Goal: Task Accomplishment & Management: Manage account settings

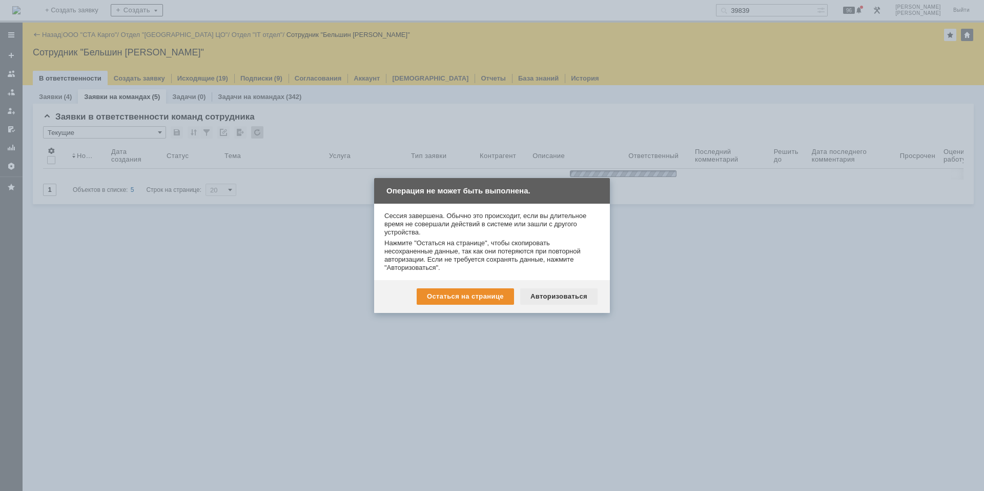
click at [544, 292] on div "Авторизоваться" at bounding box center [558, 296] width 77 height 16
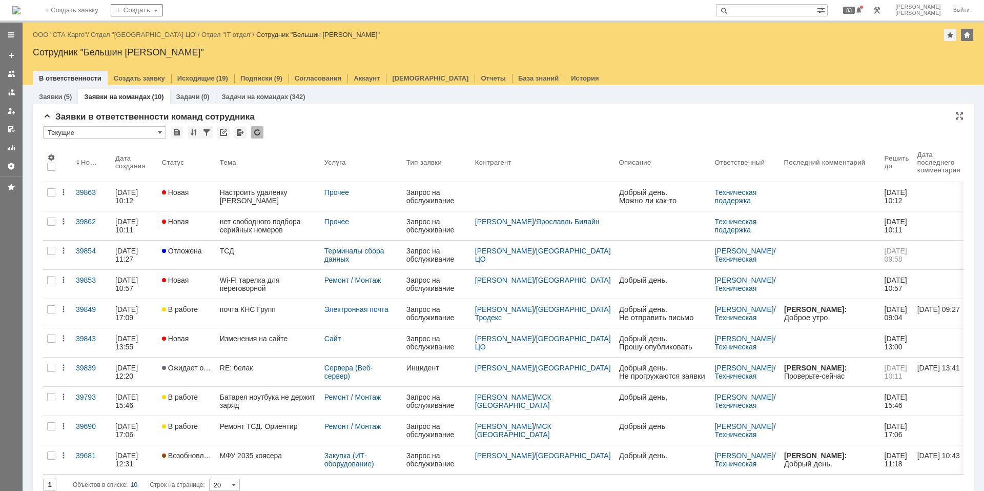
click at [391, 123] on div "Заявки в ответственности команд сотрудника * Текущие Результаты поиска: 1 Объек…" at bounding box center [503, 305] width 921 height 387
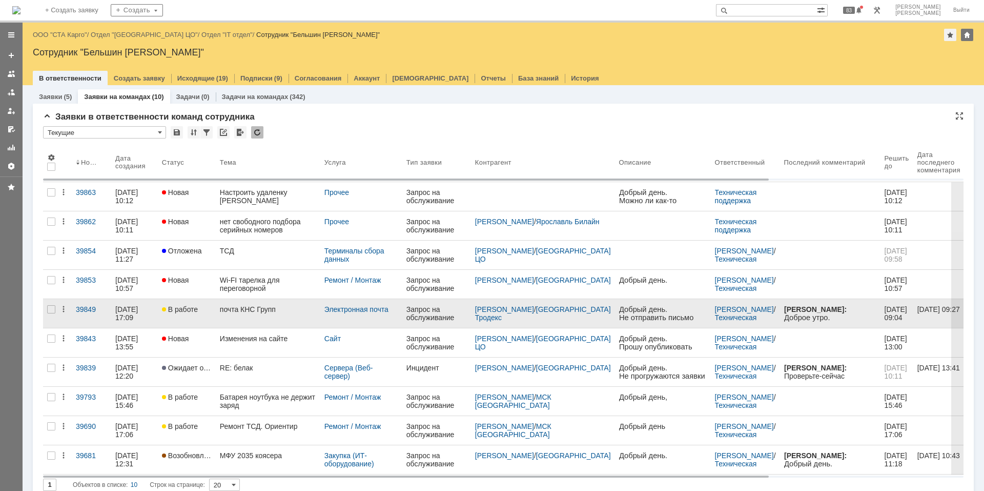
click at [243, 309] on div "почта КНС Групп" at bounding box center [268, 309] width 96 height 8
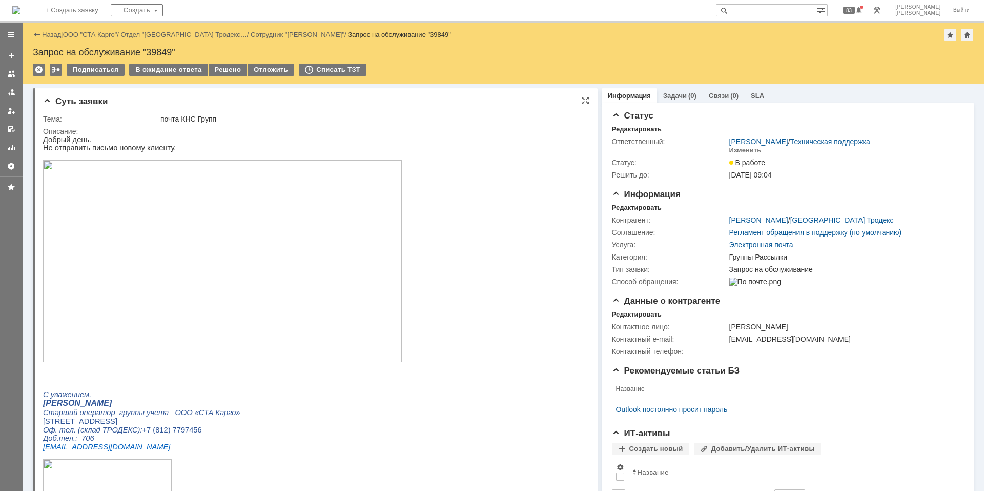
click at [59, 407] on span "[PERSON_NAME]" at bounding box center [77, 402] width 69 height 9
copy span "[PERSON_NAME]"
click at [202, 117] on div "почта КНС Групп" at bounding box center [370, 119] width 421 height 8
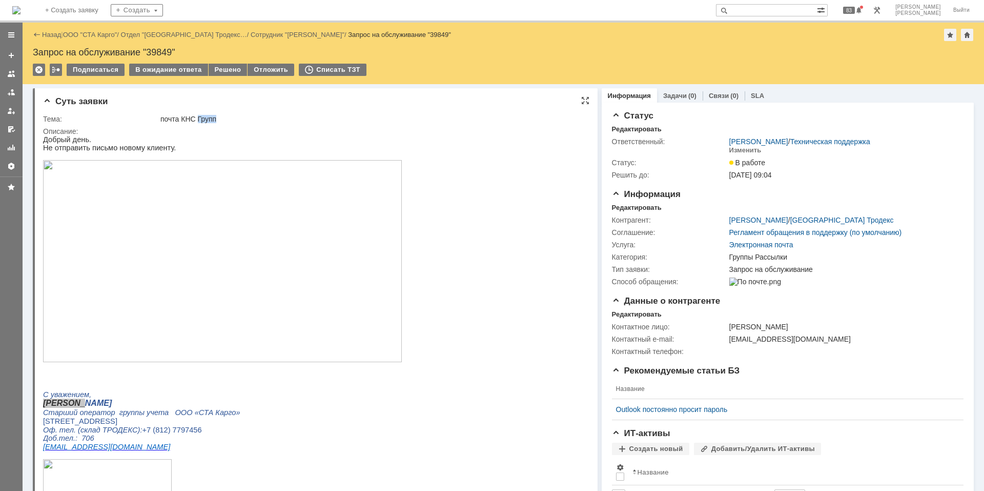
copy div "Групп"
click at [230, 75] on div "Решено" at bounding box center [228, 70] width 39 height 12
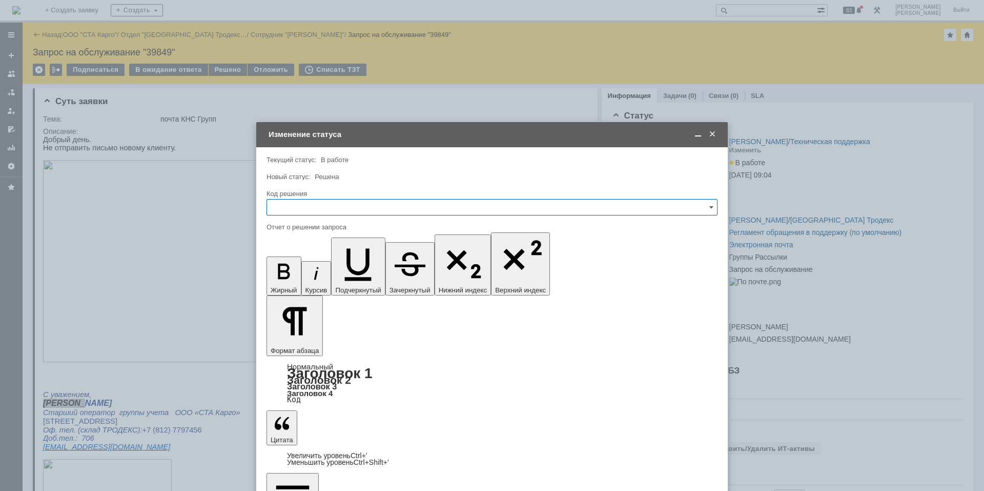
click at [312, 209] on input "text" at bounding box center [492, 207] width 451 height 16
click at [304, 344] on span "Решено" at bounding box center [492, 344] width 438 height 8
type input "Решено"
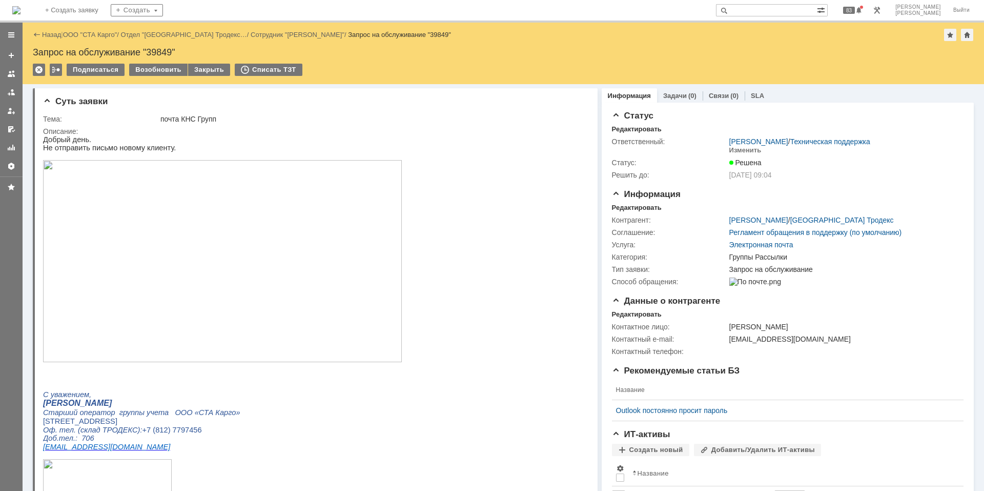
click at [251, 390] on p at bounding box center [222, 385] width 359 height 9
click at [21, 14] on img at bounding box center [16, 10] width 8 height 8
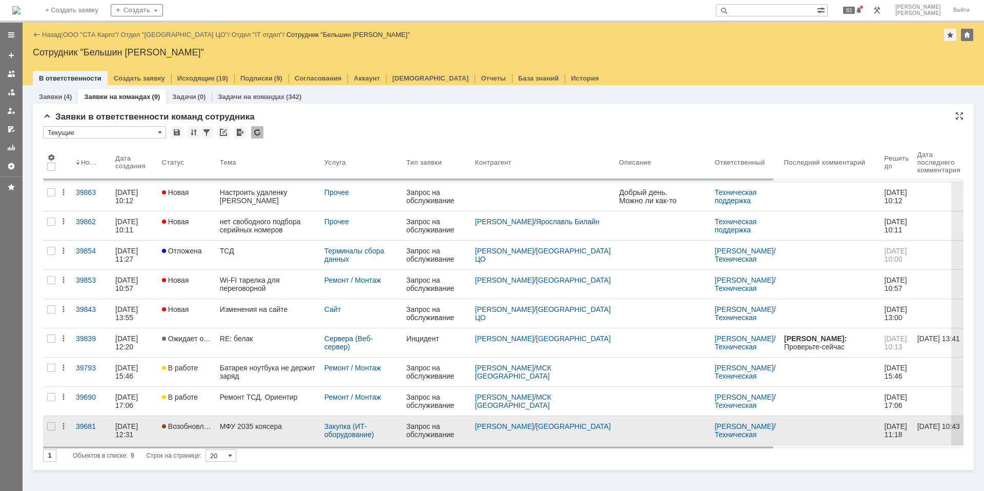
click at [273, 423] on div "МФУ 2035 коясера" at bounding box center [268, 426] width 96 height 8
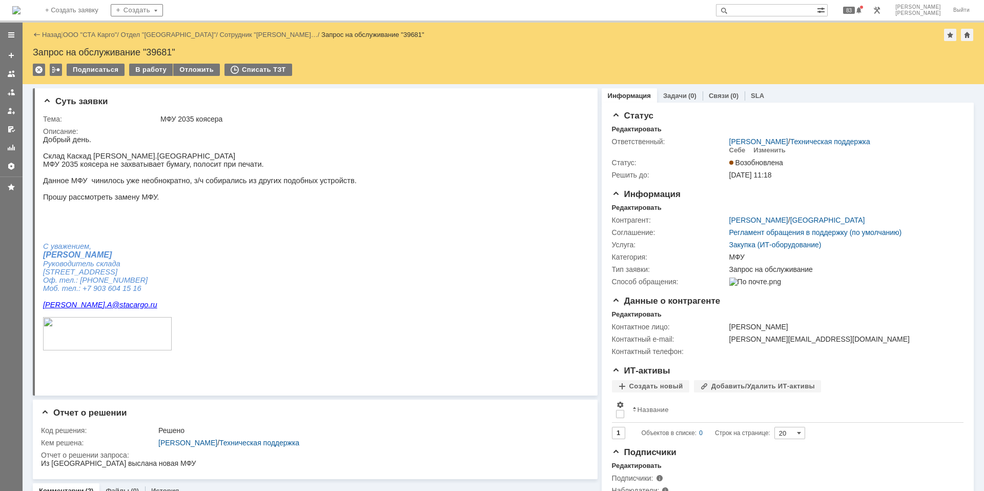
click at [21, 7] on img at bounding box center [16, 10] width 8 height 8
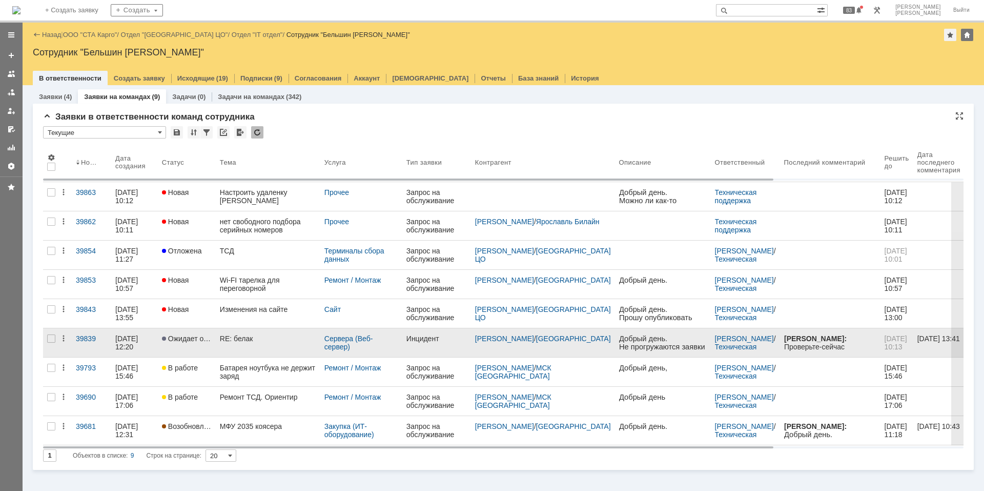
click at [290, 344] on link "RE: белак" at bounding box center [268, 342] width 105 height 29
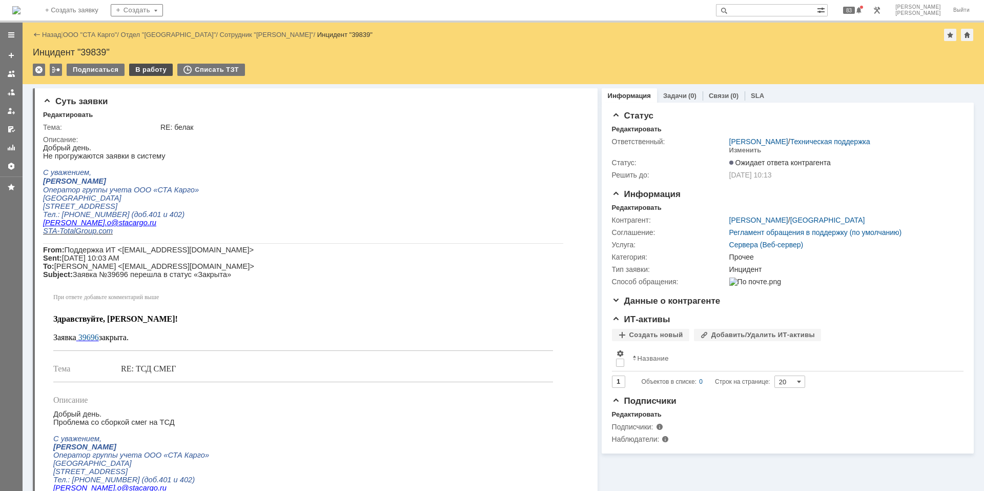
click at [158, 65] on div "В работу" at bounding box center [151, 70] width 44 height 12
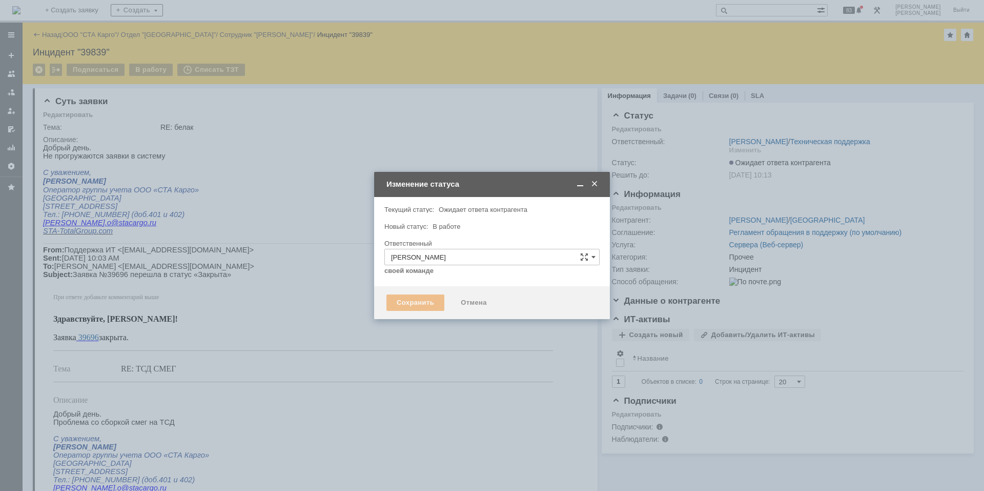
type input "Прочее"
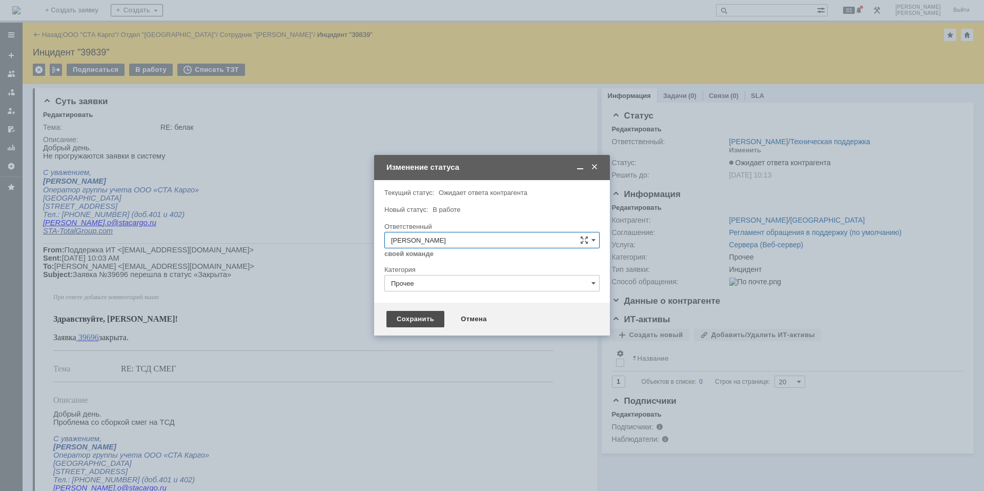
click at [403, 322] on div "Сохранить" at bounding box center [415, 319] width 58 height 16
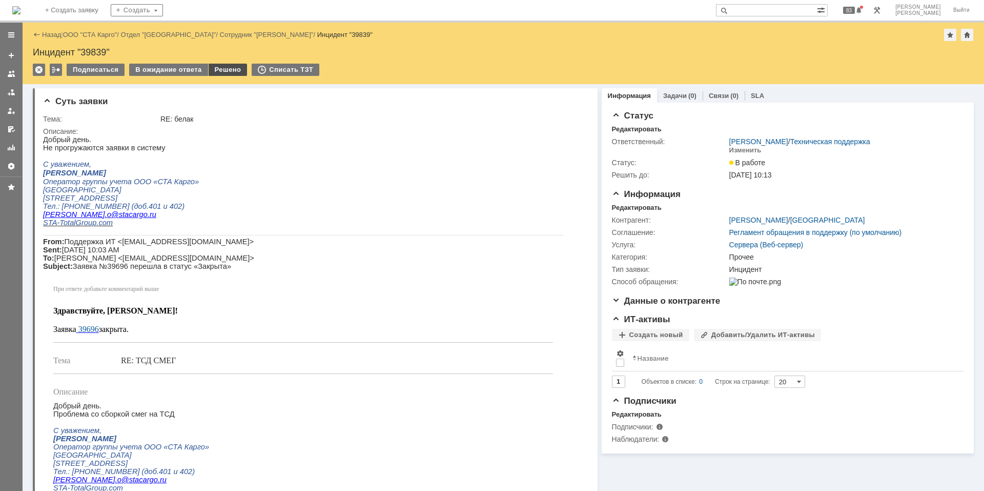
click at [216, 71] on div "Решено" at bounding box center [228, 70] width 39 height 12
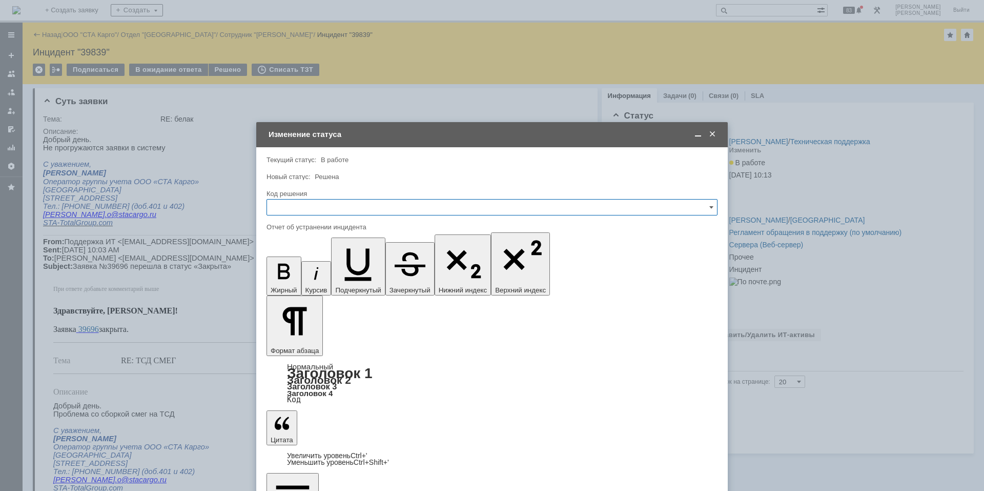
click at [294, 198] on div "Код решения" at bounding box center [492, 194] width 451 height 10
click at [291, 207] on input "text" at bounding box center [492, 207] width 451 height 16
click at [288, 342] on span "Решено" at bounding box center [492, 344] width 438 height 8
click at [296, 361] on body "Идет загрузка, пожалуйста, подождите. На домашнюю + Создать заявку Создать 83 Б…" at bounding box center [492, 245] width 984 height 491
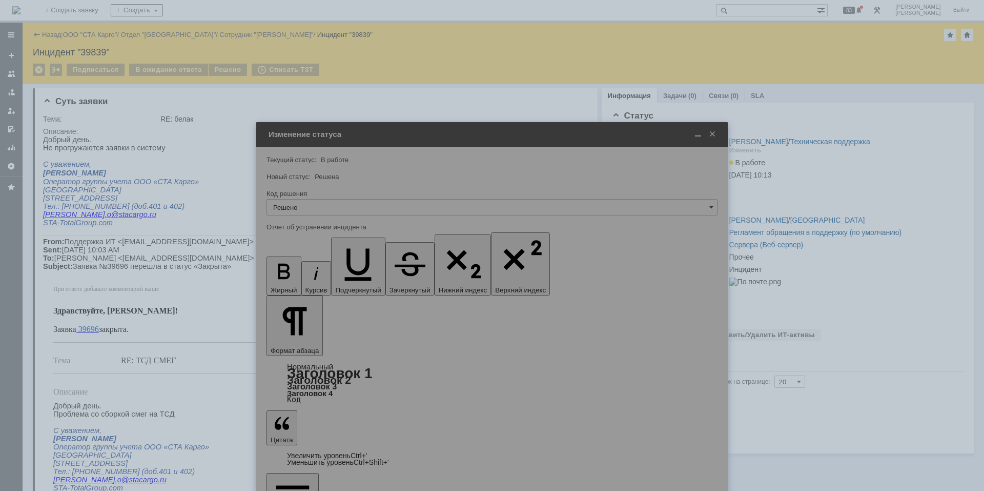
type input "Решено"
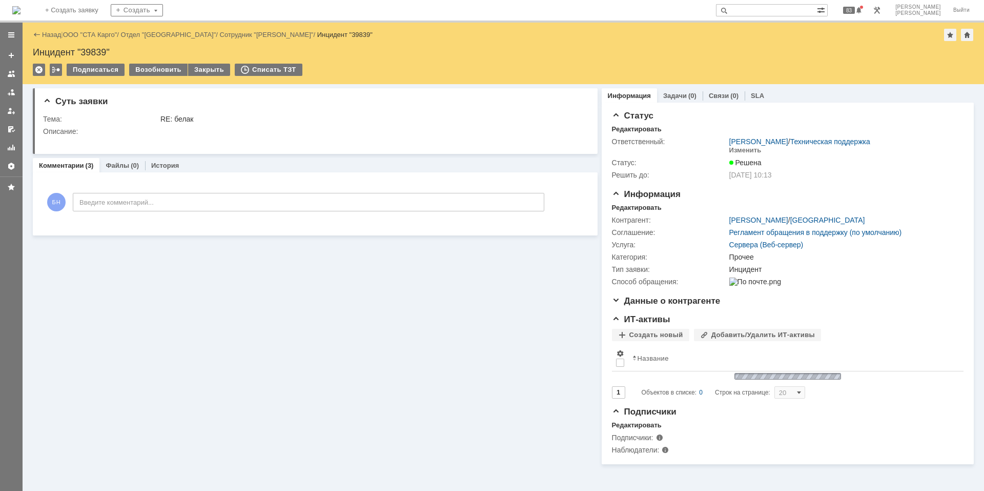
click at [21, 12] on img at bounding box center [16, 10] width 8 height 8
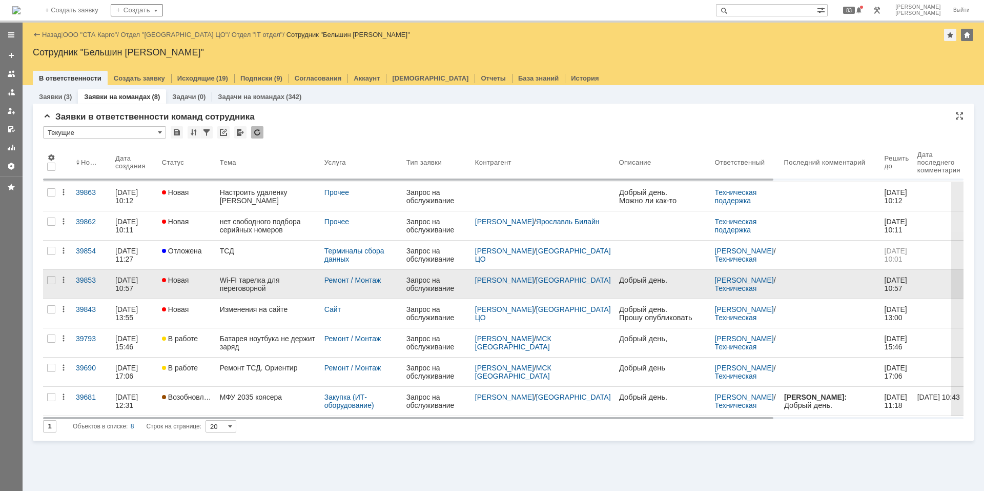
click at [255, 280] on div "Wi-FI тарелка для переговорной" at bounding box center [268, 284] width 96 height 16
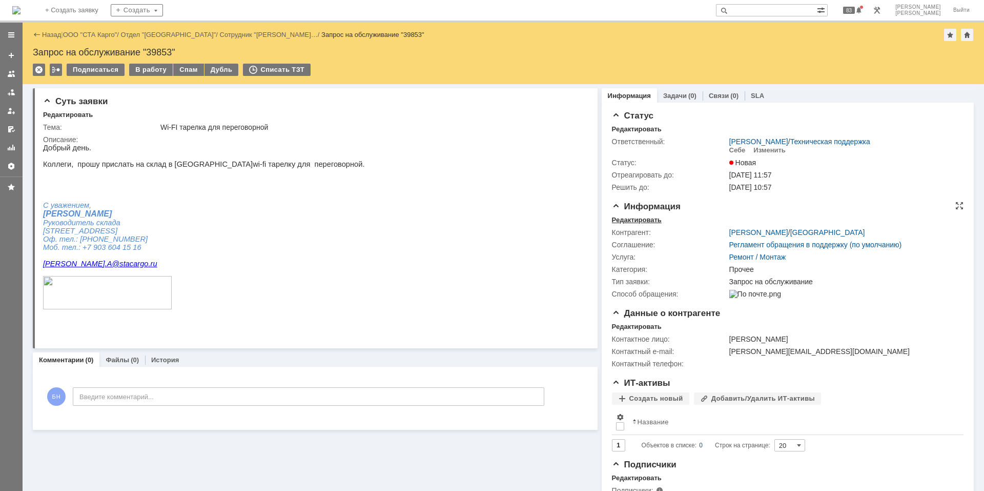
click at [618, 220] on div "Редактировать" at bounding box center [637, 220] width 50 height 8
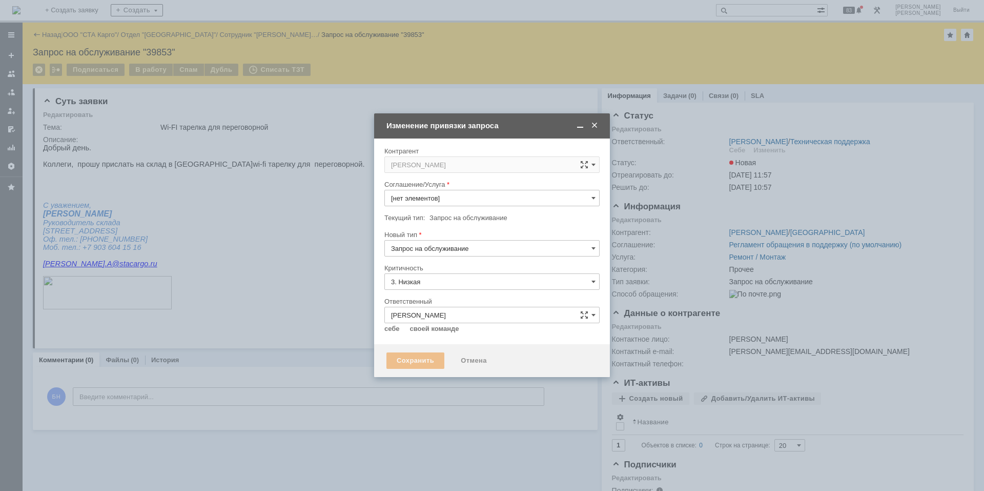
type input "Ремонт / Монтаж"
type input "Прочее"
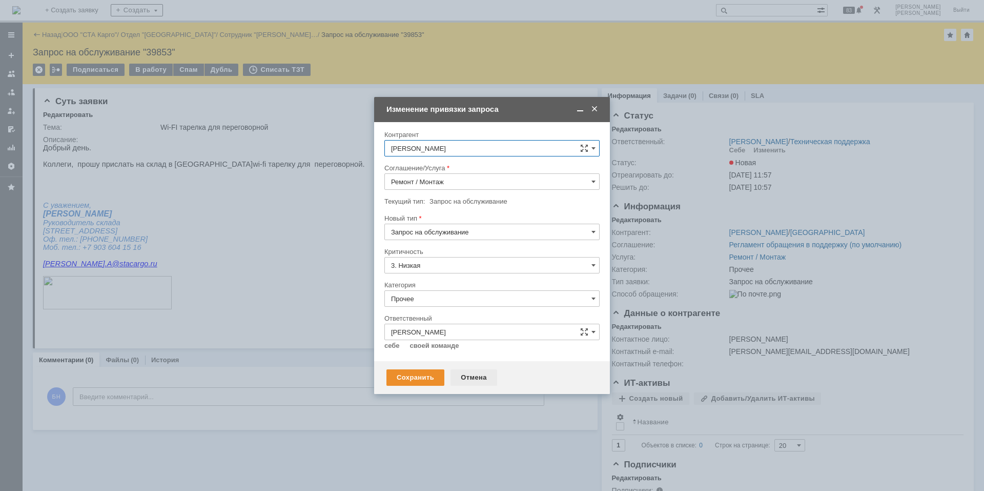
click at [479, 381] on div "Отмена" at bounding box center [474, 377] width 47 height 16
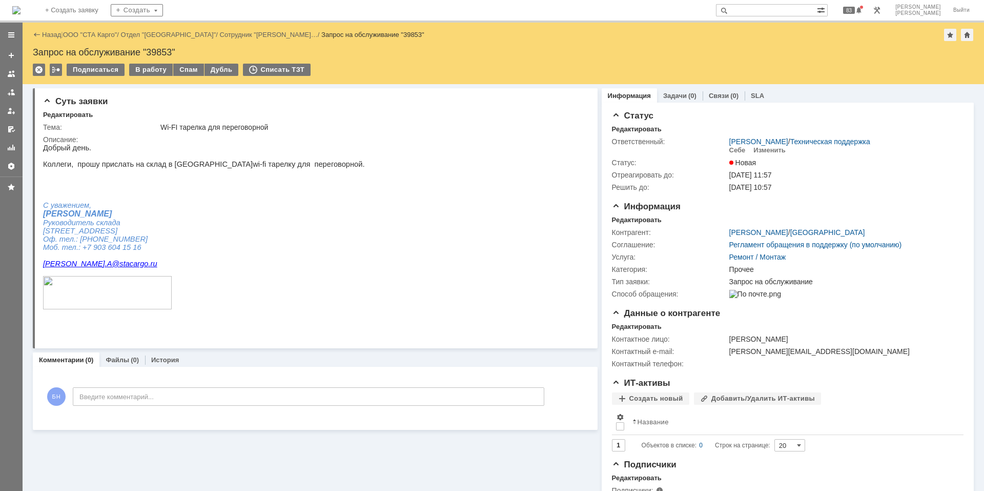
click at [21, 8] on img at bounding box center [16, 10] width 8 height 8
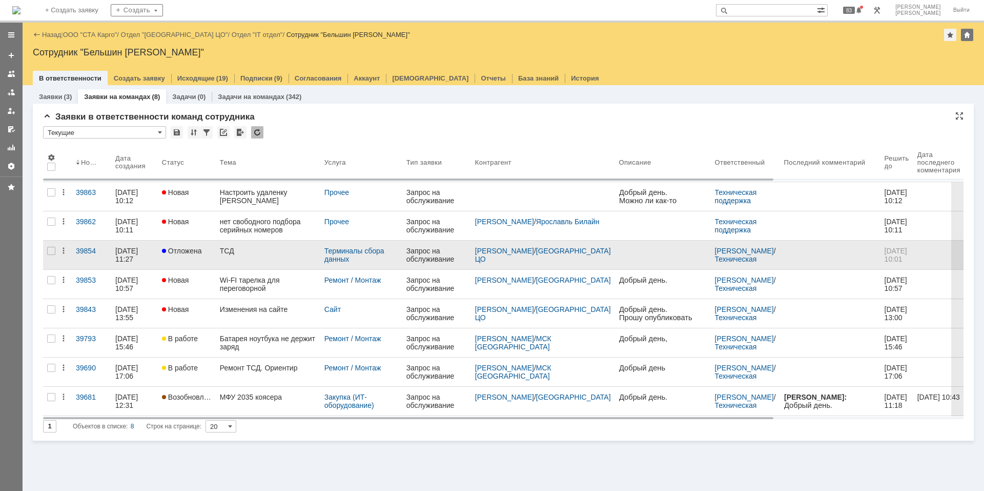
click at [252, 251] on div "ТСД" at bounding box center [268, 251] width 96 height 8
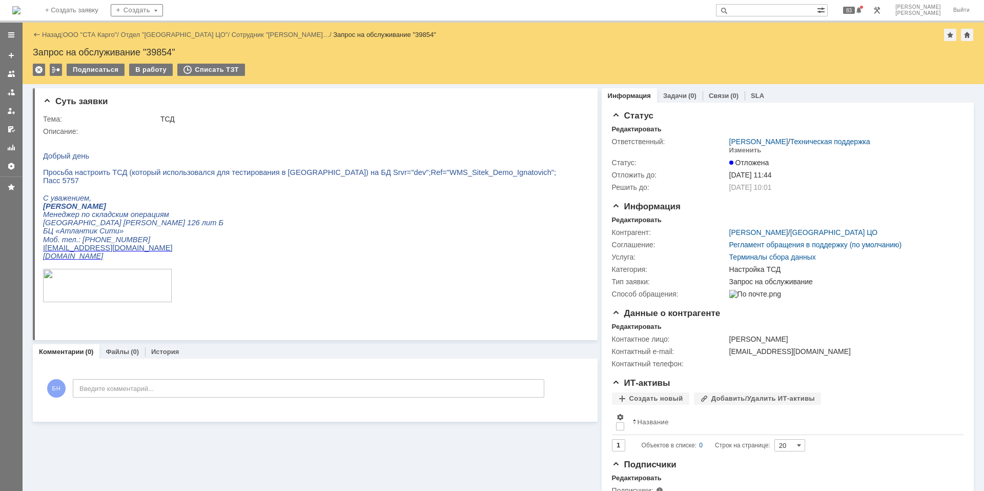
click at [253, 185] on p "Пасс 5757" at bounding box center [299, 180] width 513 height 8
click at [21, 11] on img at bounding box center [16, 10] width 8 height 8
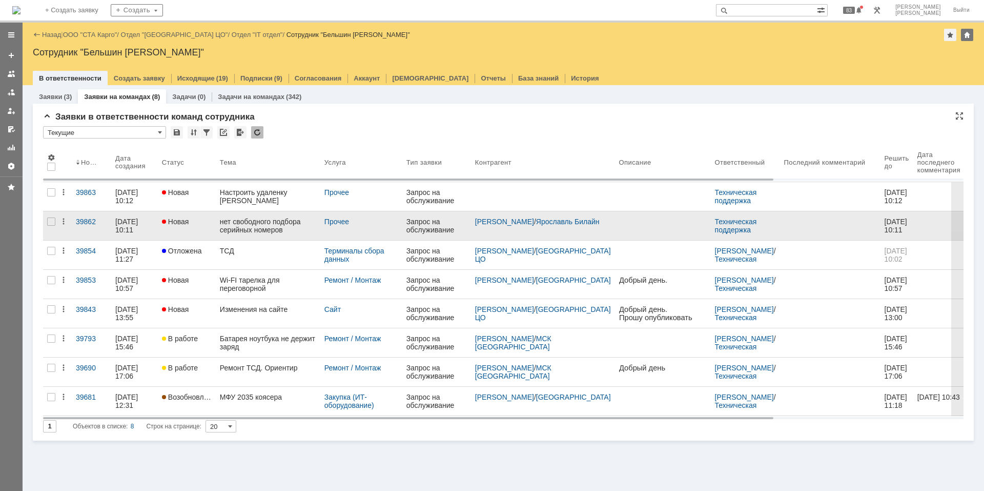
click at [191, 231] on link "Новая" at bounding box center [187, 225] width 58 height 29
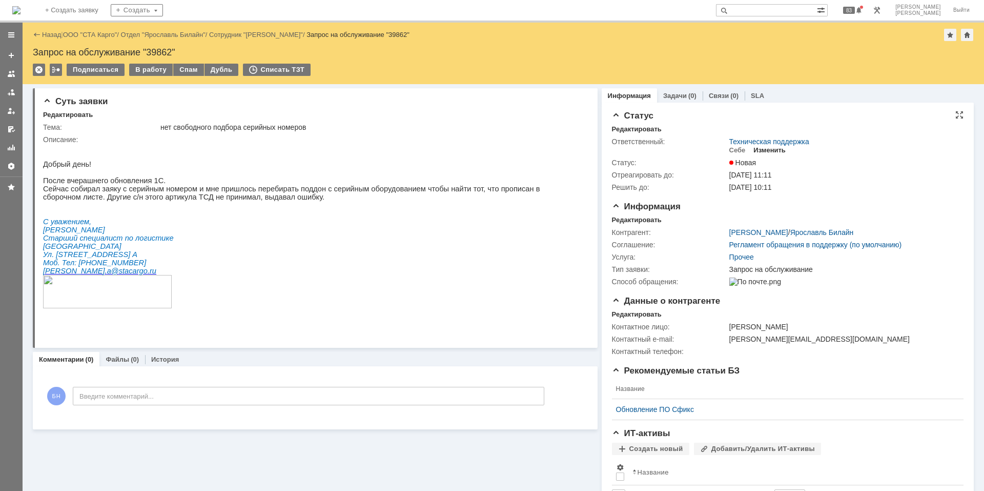
click at [757, 151] on div "Изменить" at bounding box center [769, 150] width 32 height 8
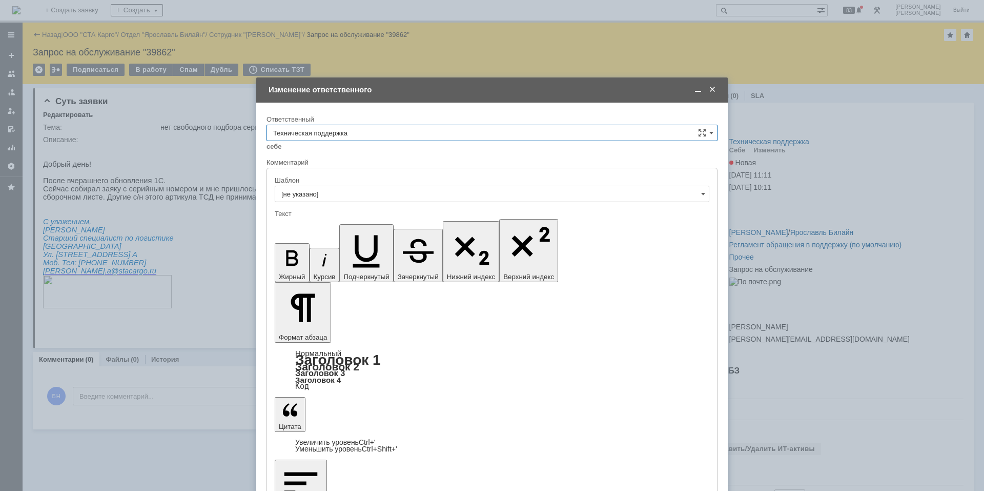
click at [309, 125] on input "Техническая поддержка" at bounding box center [492, 133] width 451 height 16
click at [294, 220] on span "Поддержка 1С" at bounding box center [492, 218] width 438 height 8
type input "Поддержка 1С"
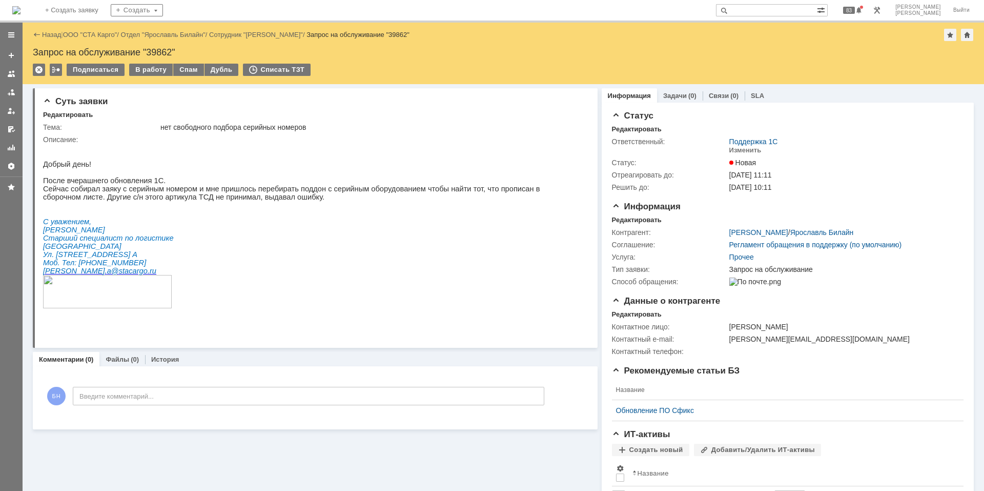
click at [21, 14] on img at bounding box center [16, 10] width 8 height 8
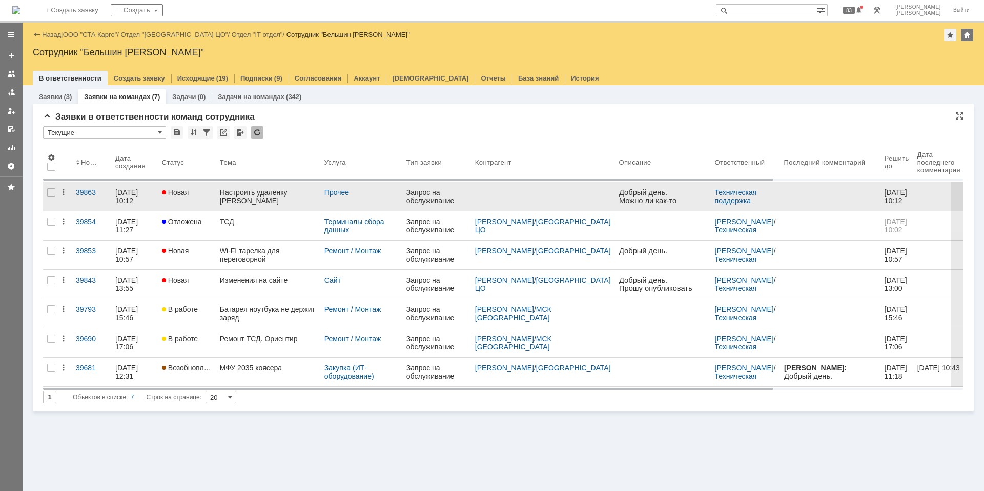
click at [228, 197] on div "Настроить удаленку [PERSON_NAME]" at bounding box center [268, 196] width 96 height 16
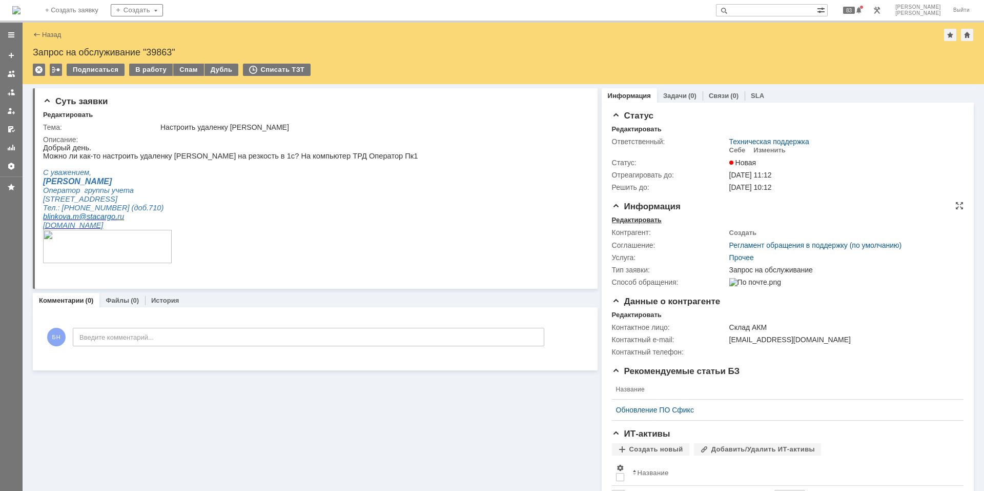
click at [628, 219] on div "Редактировать" at bounding box center [637, 220] width 50 height 8
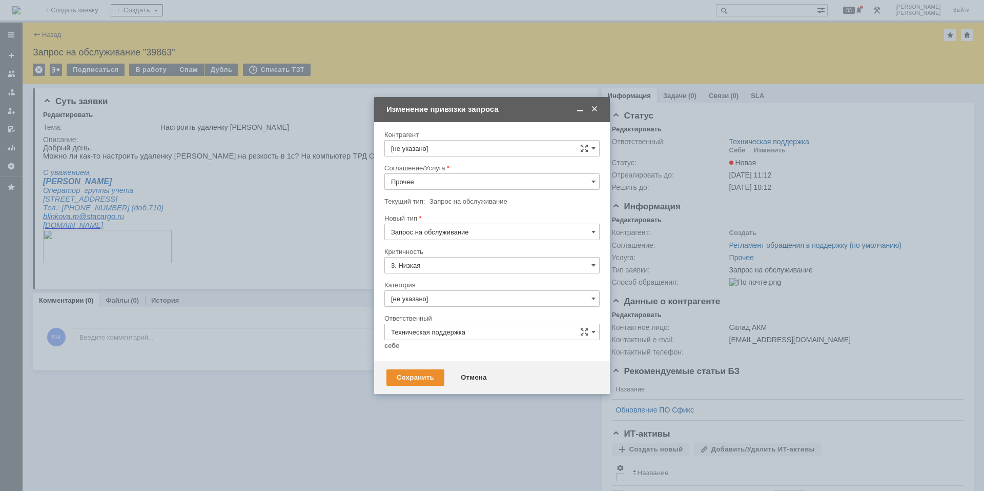
click at [426, 137] on div "Контрагент" at bounding box center [490, 134] width 213 height 7
click at [431, 145] on input "[не указано]" at bounding box center [491, 148] width 215 height 16
click at [457, 284] on span "[GEOGRAPHIC_DATA] Тродекс" at bounding box center [451, 286] width 96 height 8
type input "[GEOGRAPHIC_DATA] Тродекс"
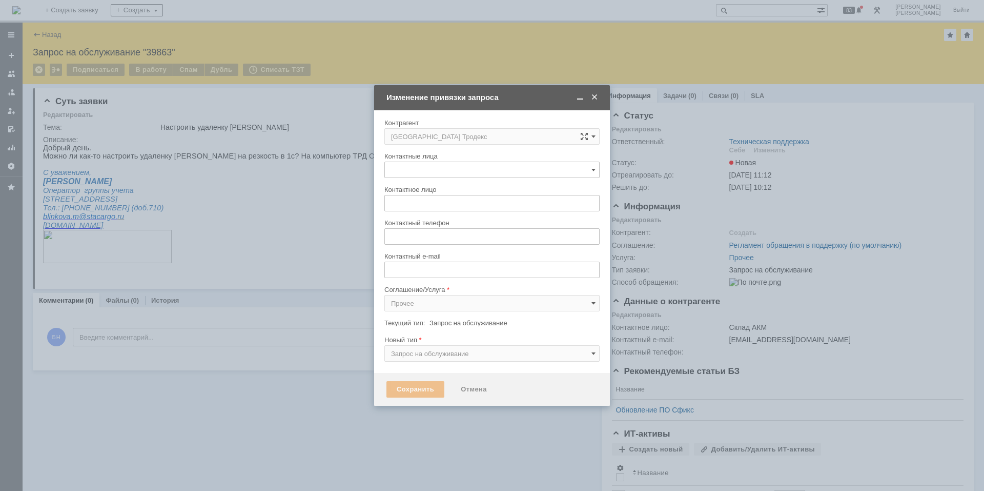
type input "[не указано]"
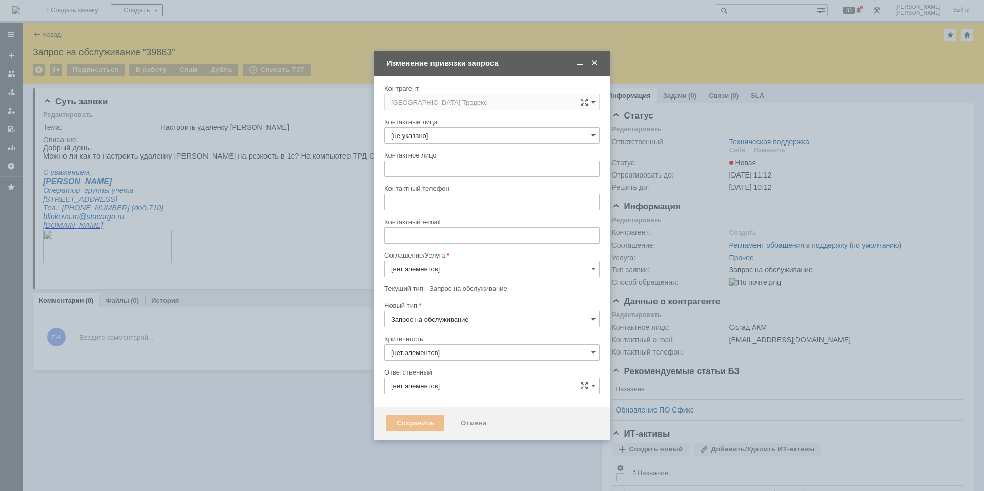
type input "3. Низкая"
type input "Техническая поддержка"
type input "Прочее"
type input "[не указано]"
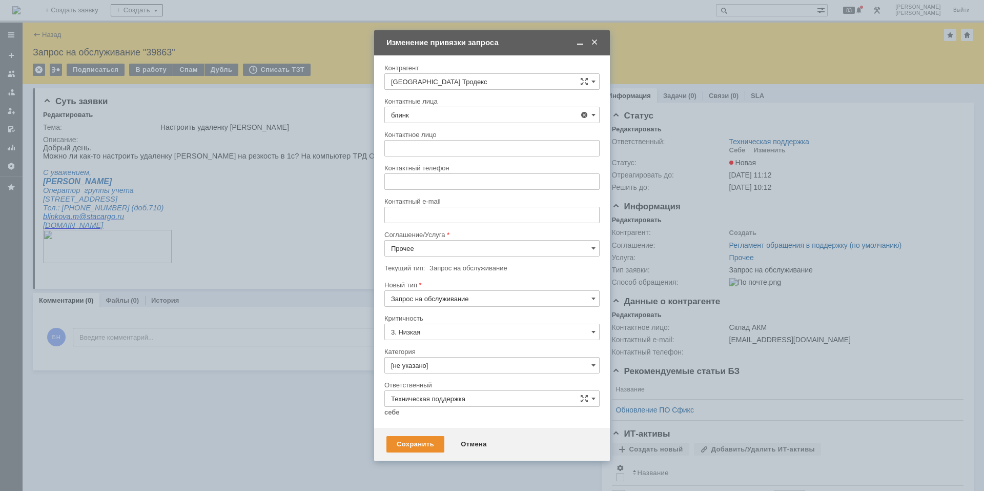
click at [448, 175] on span "[PERSON_NAME], email:[EMAIL_ADDRESS][DOMAIN_NAME]" at bounding box center [492, 173] width 202 height 8
type input "[PERSON_NAME], email:[EMAIL_ADDRESS][DOMAIN_NAME]"
type input "[PERSON_NAME]"
type input "[EMAIL_ADDRESS][DOMAIN_NAME]"
type input "[PERSON_NAME], email:[EMAIL_ADDRESS][DOMAIN_NAME]"
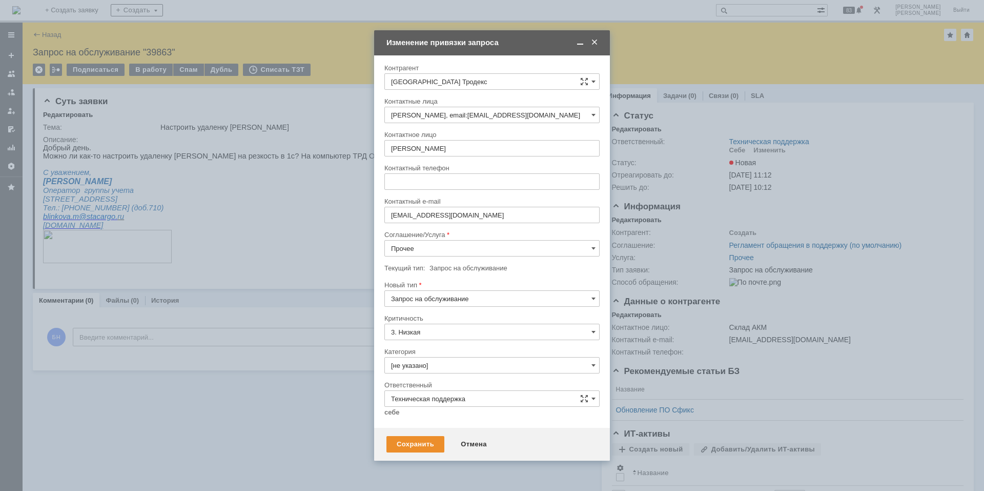
click at [471, 247] on input "Прочее" at bounding box center [491, 248] width 215 height 16
click at [482, 351] on span "Рабочее место" at bounding box center [492, 352] width 202 height 8
type input "Рабочее место"
click at [438, 369] on input "[не указано]" at bounding box center [491, 365] width 215 height 16
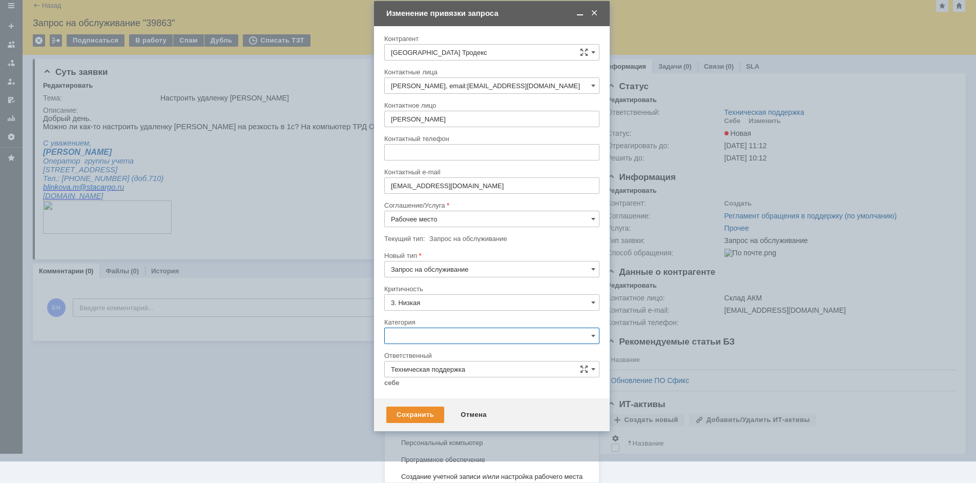
scroll to position [352, 0]
click at [453, 430] on span "Создание учетной записи и/или настройка рабочего места" at bounding box center [492, 425] width 202 height 8
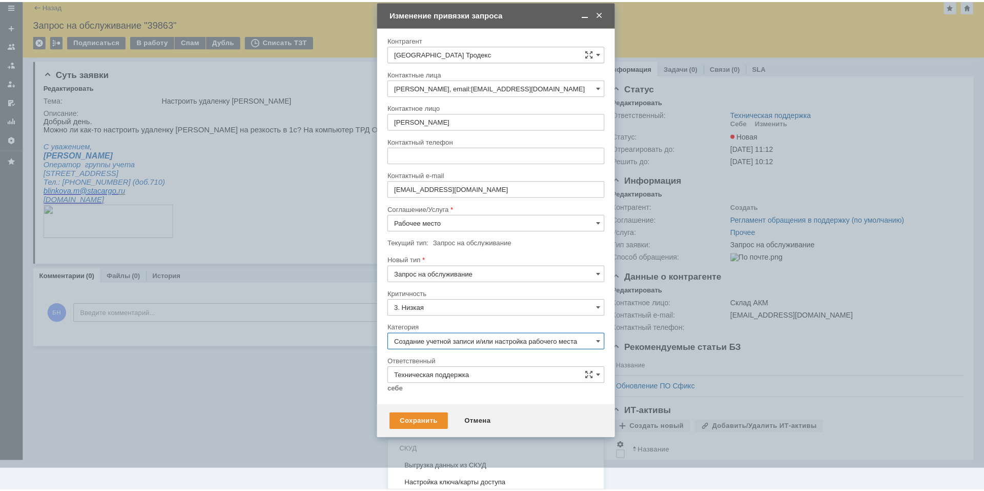
scroll to position [0, 0]
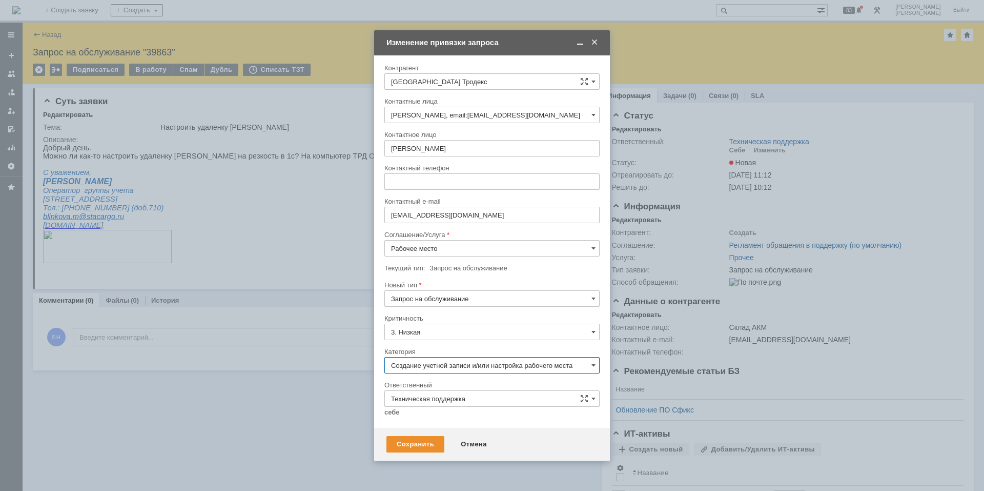
type input "Создание учетной записи и/или настройка рабочего места"
click at [399, 410] on div "себе своей команде" at bounding box center [491, 411] width 215 height 10
click at [397, 413] on link "себе" at bounding box center [391, 412] width 15 height 8
type input "[PERSON_NAME]"
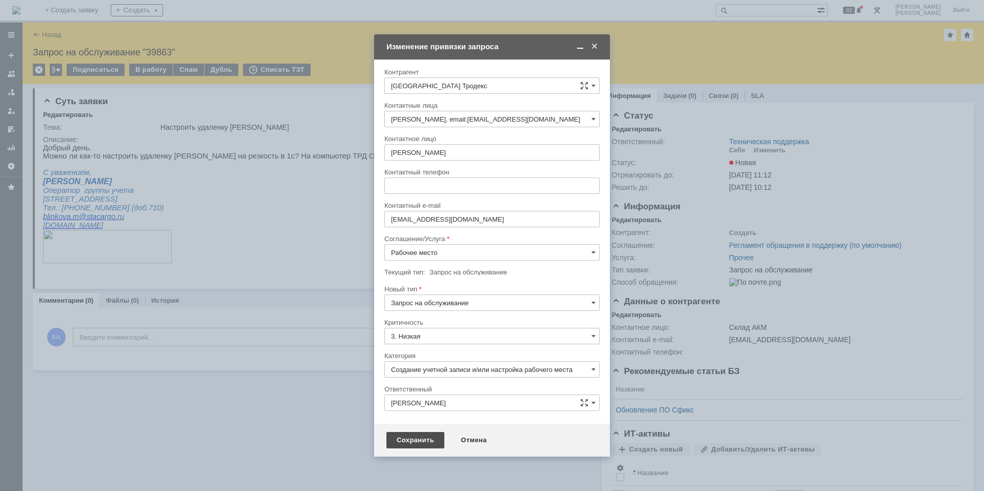
click at [404, 437] on div "Сохранить" at bounding box center [415, 440] width 58 height 16
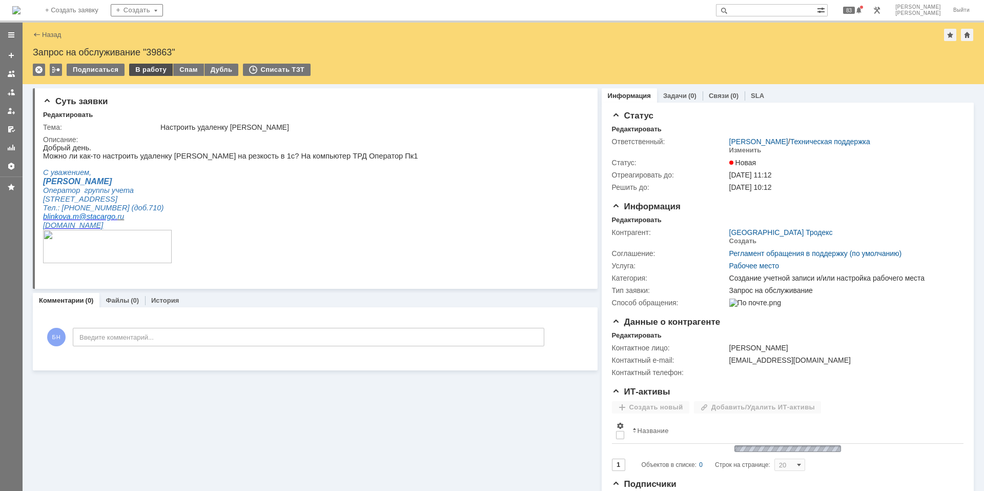
click at [145, 71] on div "В работу" at bounding box center [151, 70] width 44 height 12
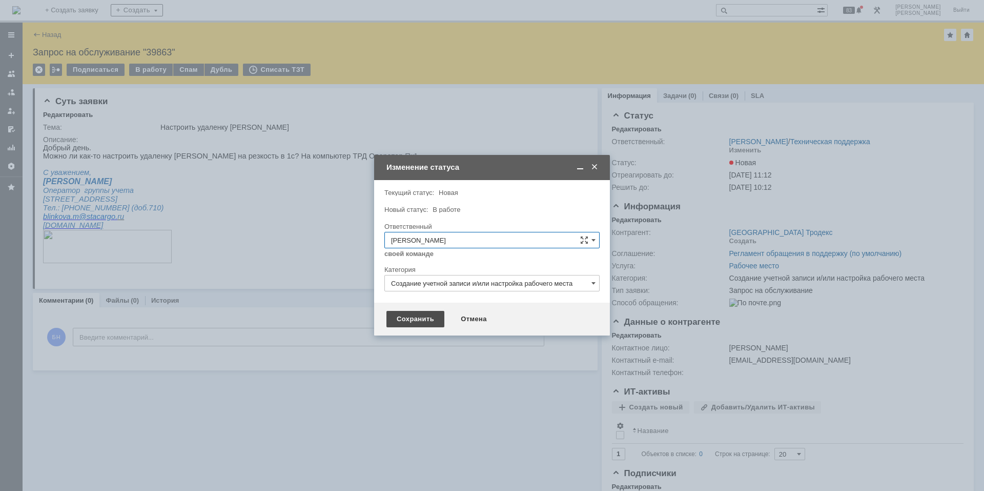
click at [428, 326] on div "Сохранить" at bounding box center [415, 319] width 58 height 16
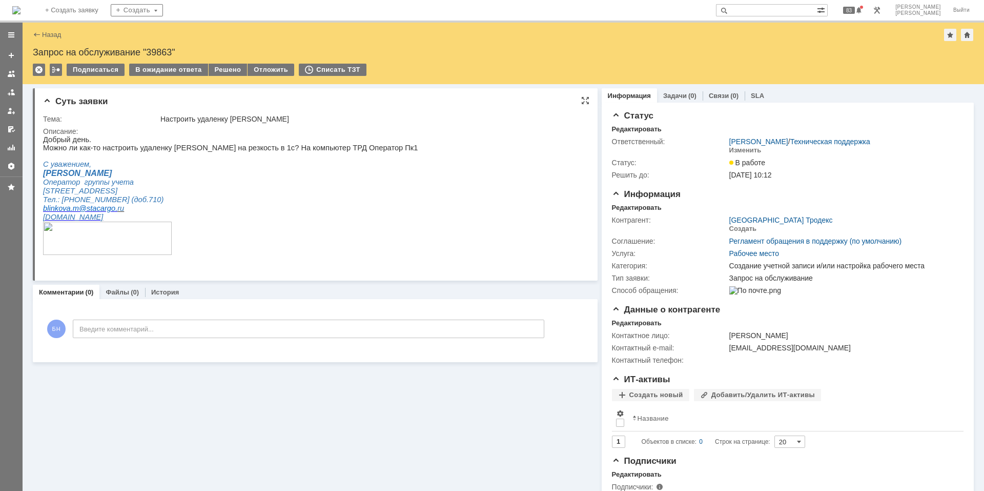
click at [291, 152] on p "Можно ли как-то настроить удаленку [PERSON_NAME] на резкость в 1с? На компьютер…" at bounding box center [230, 148] width 375 height 8
click at [634, 210] on div "Редактировать" at bounding box center [637, 207] width 50 height 8
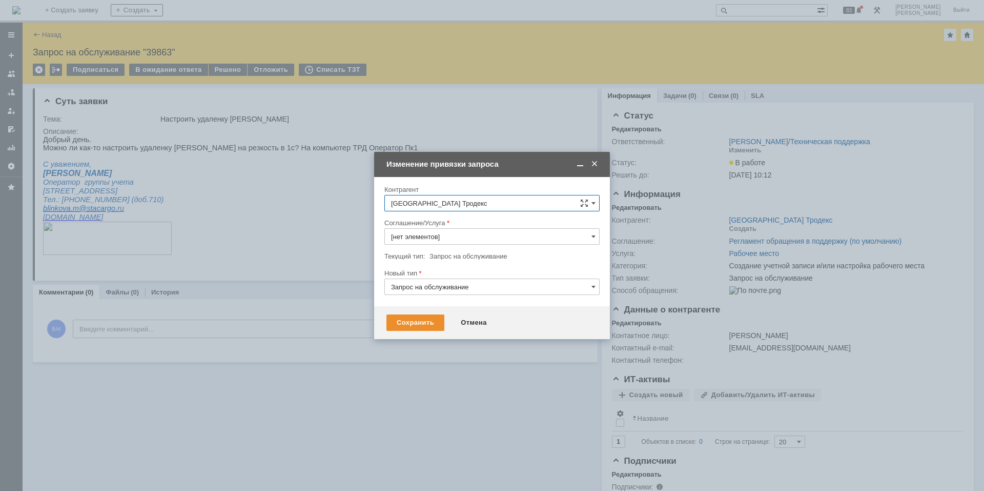
type input "Рабочее место"
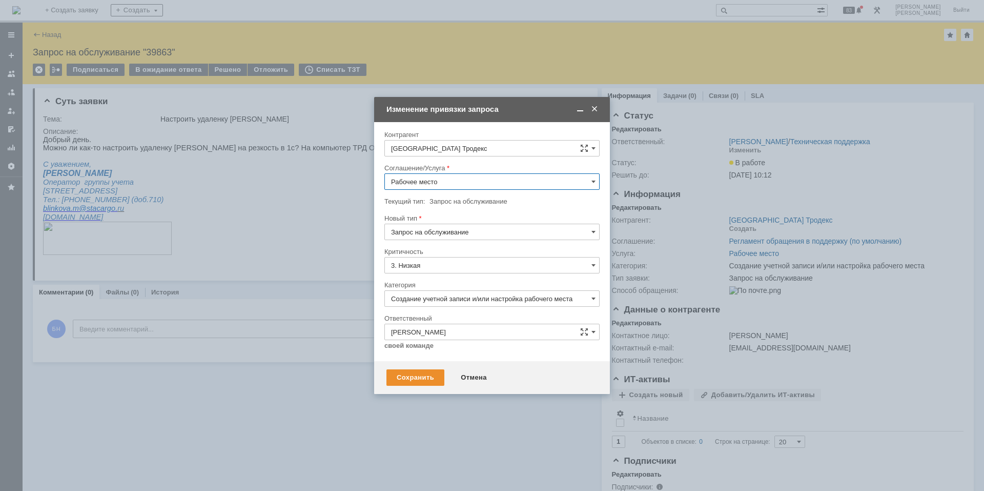
click at [534, 148] on input "[GEOGRAPHIC_DATA] Тродекс" at bounding box center [491, 148] width 215 height 16
click at [486, 228] on div "[PERSON_NAME]" at bounding box center [504, 224] width 177 height 8
type input "[PERSON_NAME]"
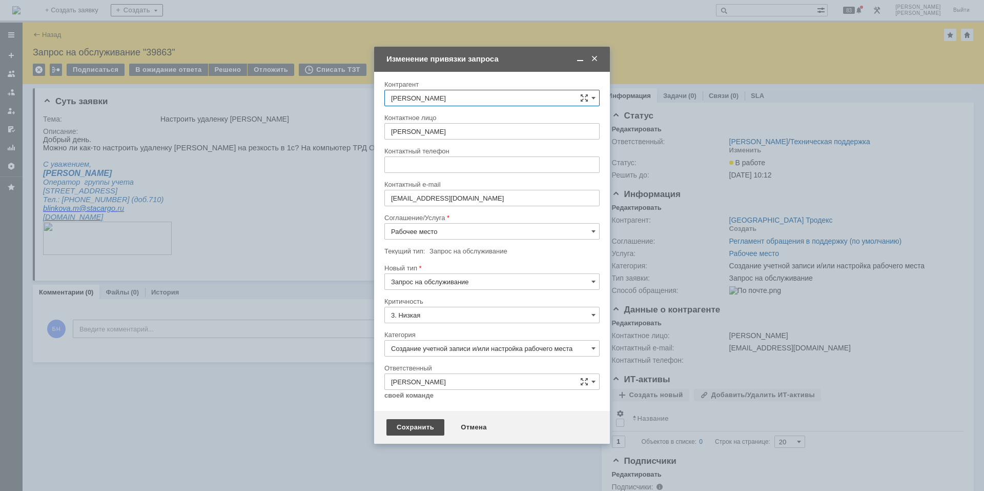
click at [407, 424] on div "Сохранить" at bounding box center [415, 427] width 58 height 16
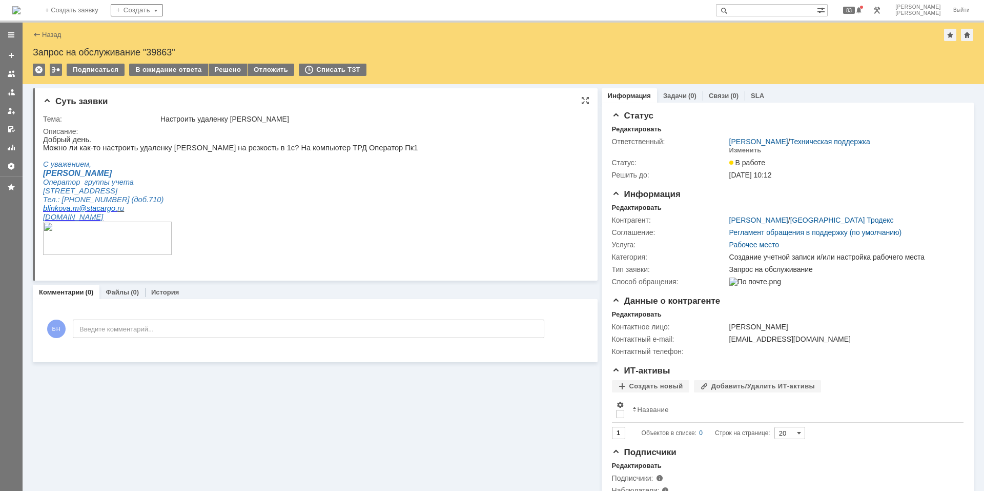
click at [281, 244] on p at bounding box center [230, 238] width 375 height 35
click at [21, 6] on img at bounding box center [16, 10] width 8 height 8
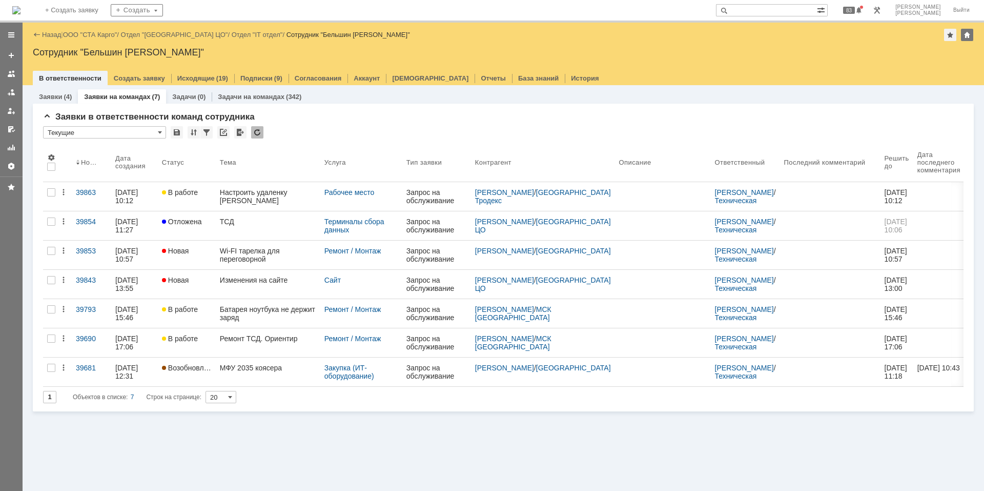
click at [265, 444] on div "Заявки (4) Заявки на командах (7) Задачи (0) Задачи на командах (342) Заявки в …" at bounding box center [504, 287] width 962 height 405
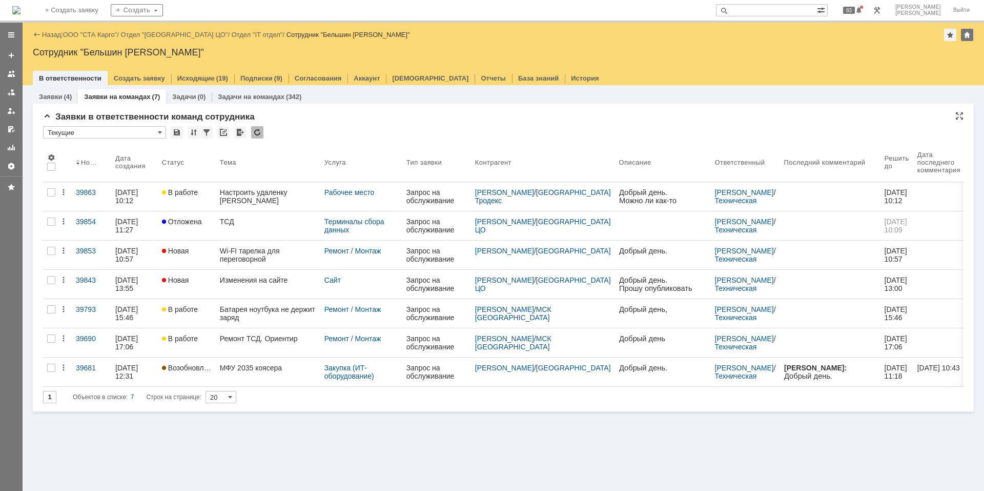
click at [256, 130] on div at bounding box center [257, 132] width 12 height 12
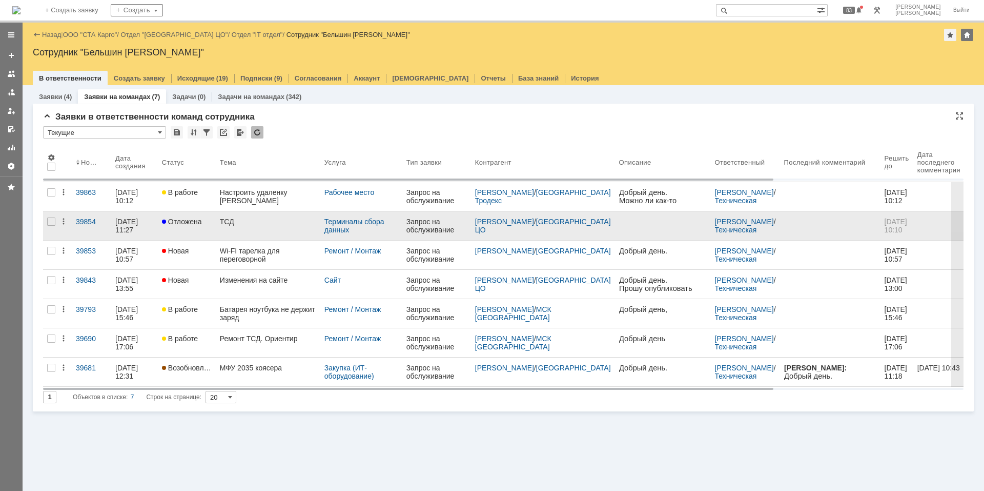
click at [240, 230] on link "ТСД" at bounding box center [268, 225] width 105 height 29
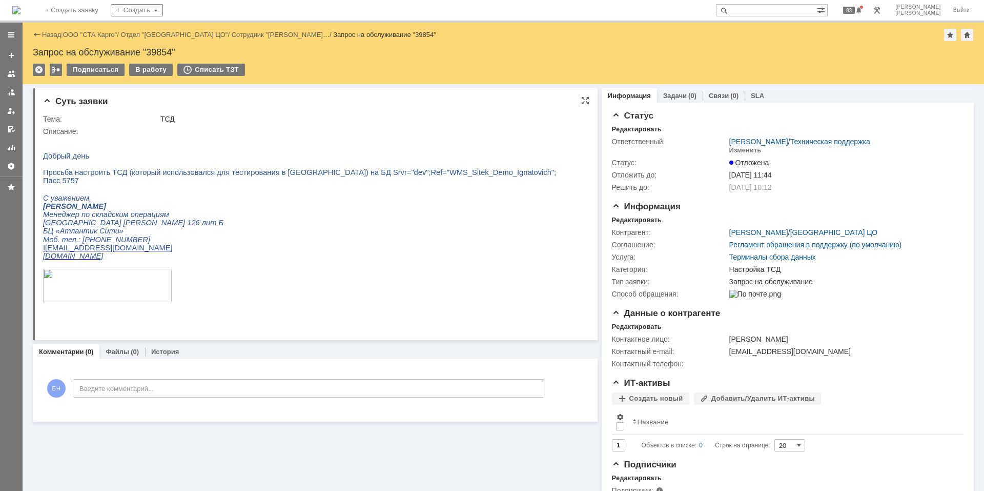
click at [329, 176] on span "Просьба настроить ТСД (который использовался для тестирования в [GEOGRAPHIC_DAT…" at bounding box center [299, 172] width 513 height 8
copy span "dev"
click at [150, 68] on div "В работу" at bounding box center [151, 70] width 44 height 12
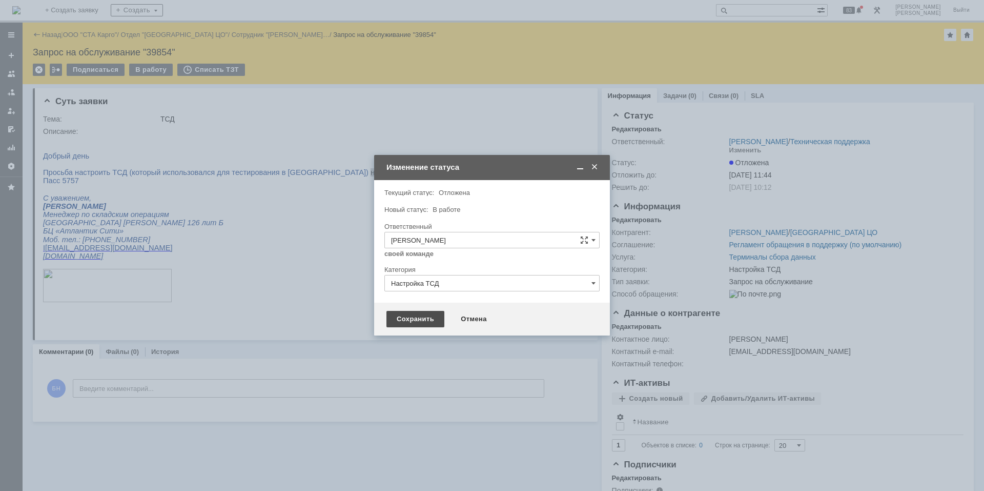
click at [426, 315] on div "Сохранить" at bounding box center [415, 319] width 58 height 16
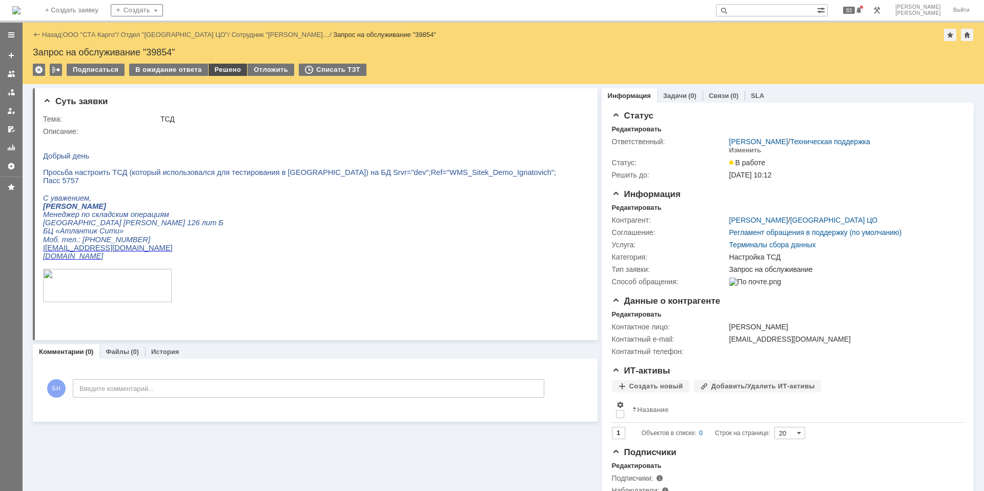
click at [229, 69] on div "Решено" at bounding box center [228, 70] width 39 height 12
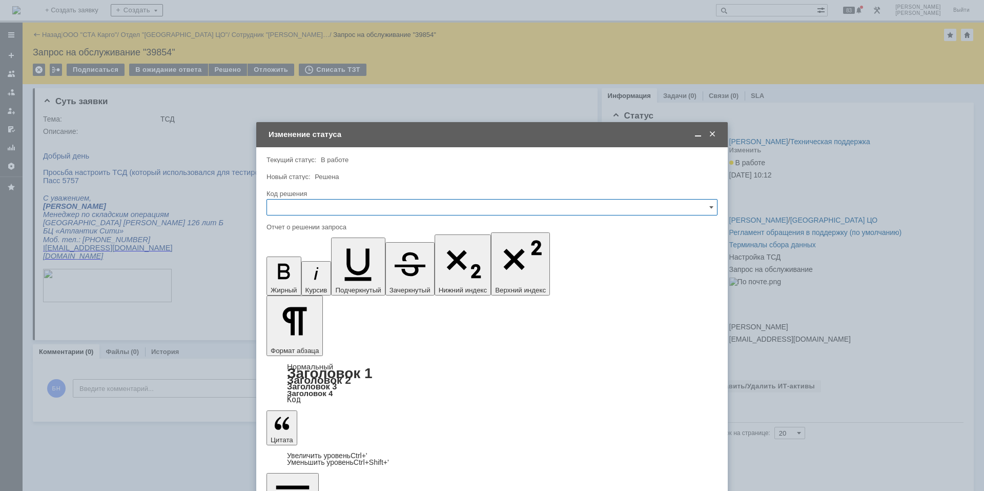
click at [322, 205] on input "text" at bounding box center [492, 207] width 451 height 16
click at [314, 352] on div "Решено" at bounding box center [492, 344] width 450 height 16
type input "Решено"
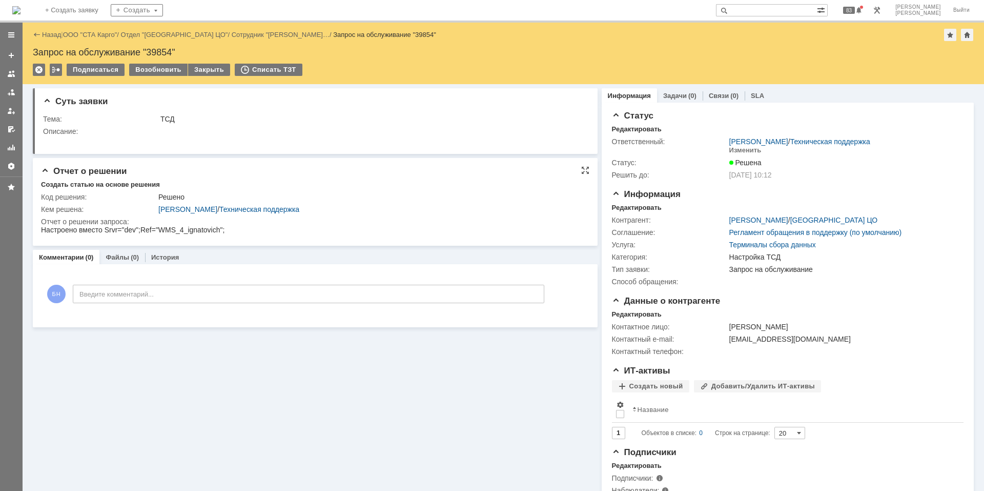
scroll to position [0, 0]
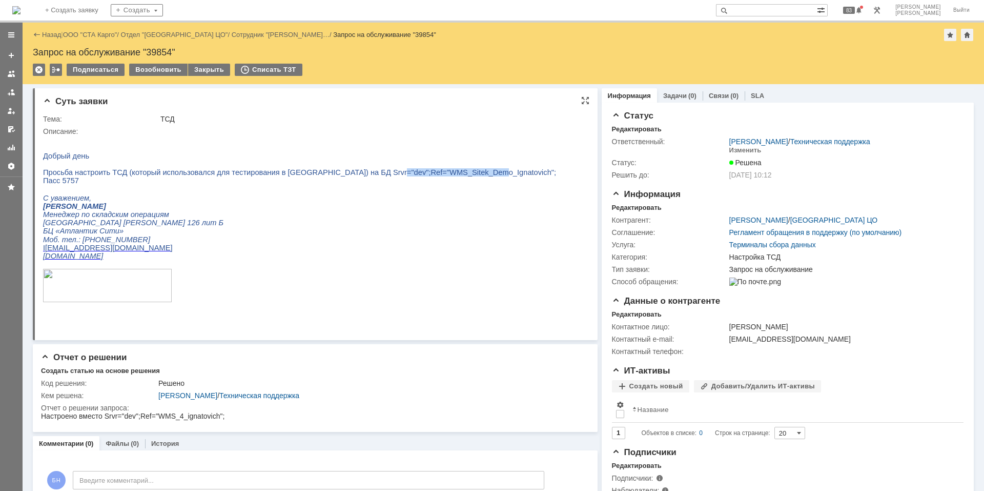
drag, startPoint x: 357, startPoint y: 176, endPoint x: 449, endPoint y: 175, distance: 92.3
click at [449, 175] on span "Просьба настроить ТСД (который использовался для тестирования в [GEOGRAPHIC_DAT…" at bounding box center [299, 172] width 513 height 8
copy span "WMS_Sitek_Demo_Ignatovich"
click at [253, 243] on p "Моб. тел.: [PHONE_NUMBER]" at bounding box center [299, 239] width 513 height 8
click at [21, 13] on img at bounding box center [16, 10] width 8 height 8
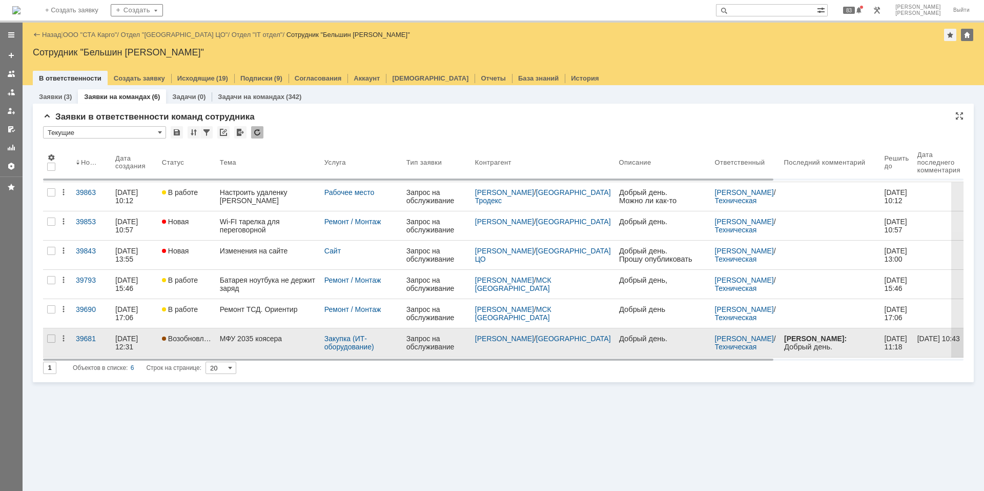
click at [263, 346] on link "МФУ 2035 коясера" at bounding box center [268, 342] width 105 height 29
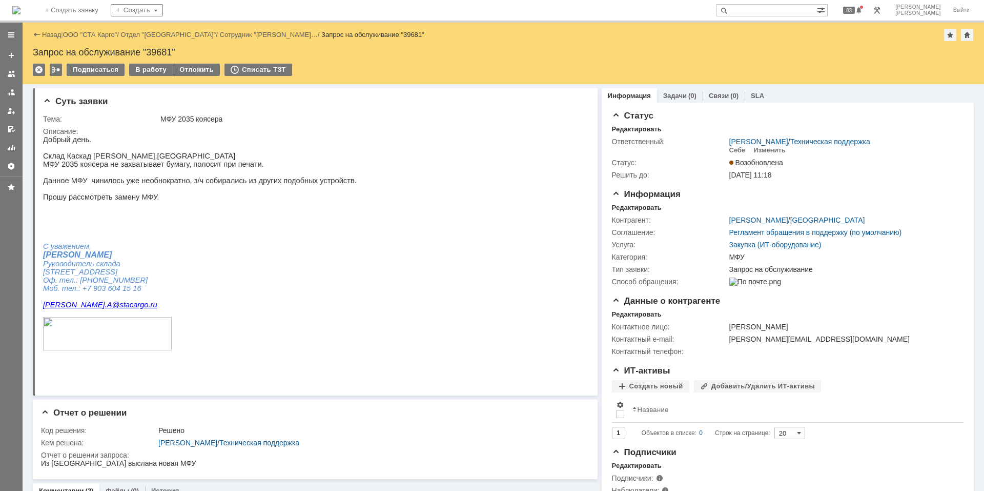
click at [263, 346] on p at bounding box center [200, 334] width 314 height 35
click at [214, 317] on p at bounding box center [200, 313] width 314 height 8
drag, startPoint x: 213, startPoint y: 358, endPoint x: 214, endPoint y: 336, distance: 22.6
click at [214, 317] on p at bounding box center [200, 313] width 314 height 8
click at [188, 193] on p at bounding box center [200, 189] width 314 height 8
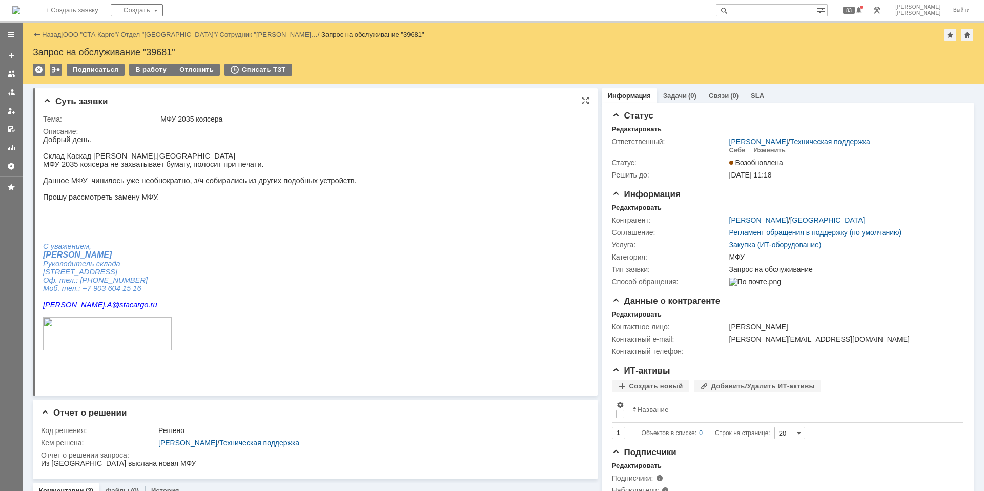
click at [199, 185] on p "Данное МФУ чинилось уже необнократно, з/ч собирались из других подобных устройс…" at bounding box center [200, 180] width 314 height 8
click at [189, 201] on p "Прошу рассмотреть замену МФУ." at bounding box center [200, 197] width 314 height 8
click at [141, 201] on p "Прошу рассмотреть замену МФУ." at bounding box center [200, 197] width 314 height 8
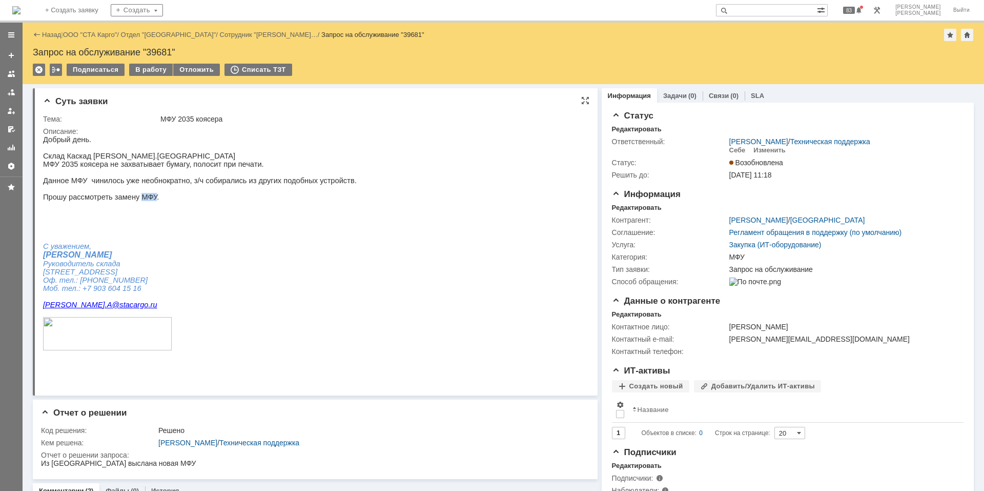
click at [141, 201] on p "Прошу рассмотреть замену МФУ." at bounding box center [200, 197] width 314 height 8
click at [134, 201] on p "Прошу рассмотреть замену МФУ." at bounding box center [200, 197] width 314 height 8
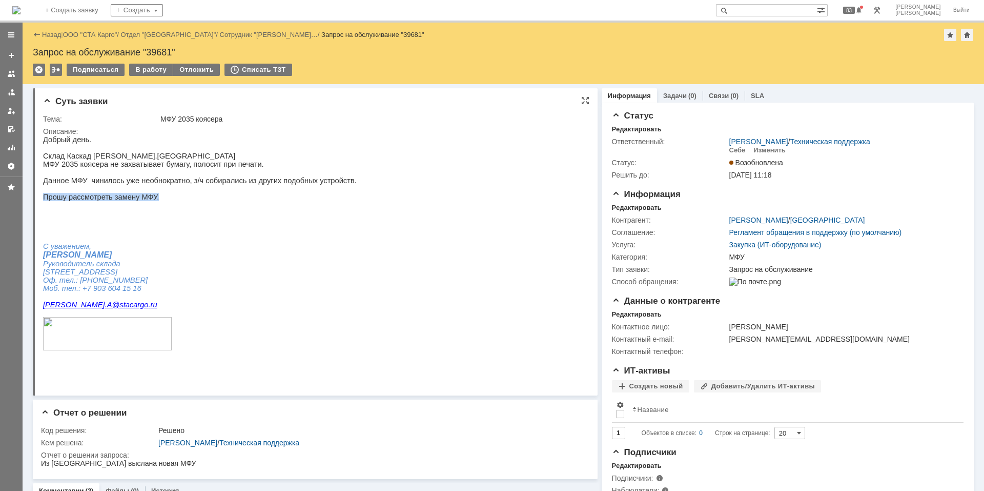
click at [134, 201] on p "Прошу рассмотреть замену МФУ." at bounding box center [200, 197] width 314 height 8
click at [181, 191] on div "Добрый день. Склад Каскад [PERSON_NAME]Новгород МФУ [DEMOGRAPHIC_DATA] коясера …" at bounding box center [200, 247] width 314 height 224
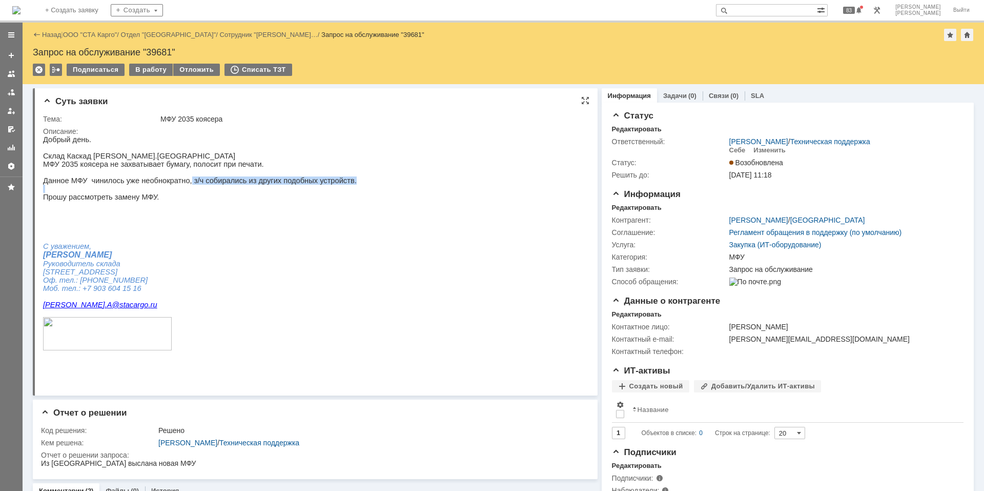
click at [181, 193] on p at bounding box center [200, 189] width 314 height 8
click at [173, 209] on p at bounding box center [200, 205] width 314 height 8
click at [149, 69] on div "В работу" at bounding box center [151, 70] width 44 height 12
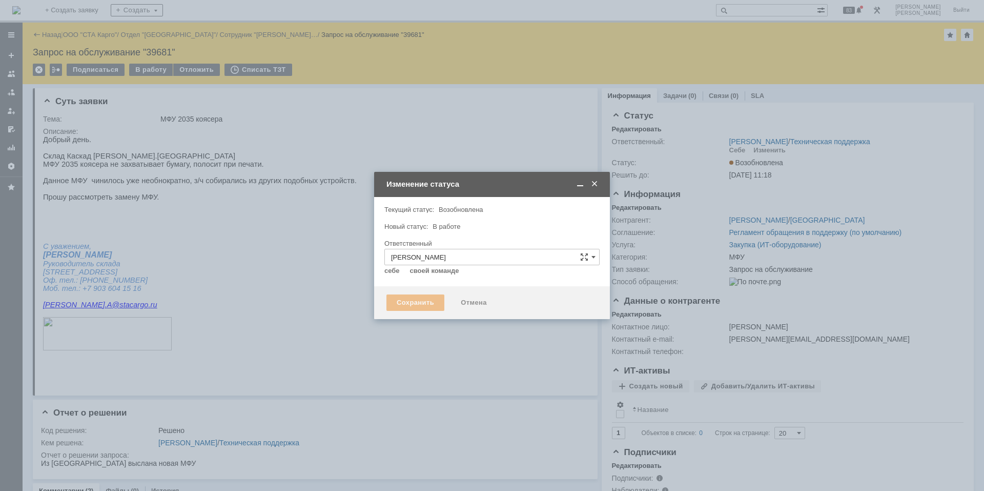
type input "МФУ"
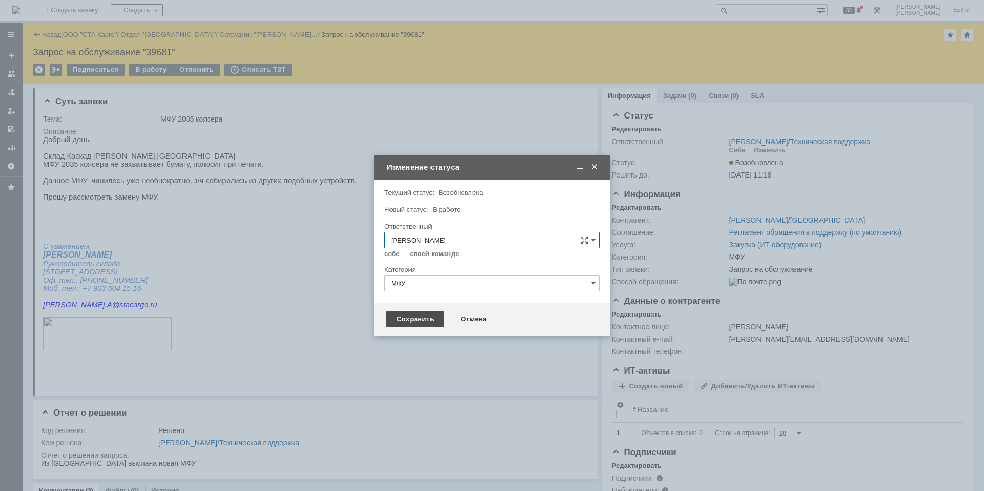
click at [420, 316] on div "Сохранить" at bounding box center [415, 319] width 58 height 16
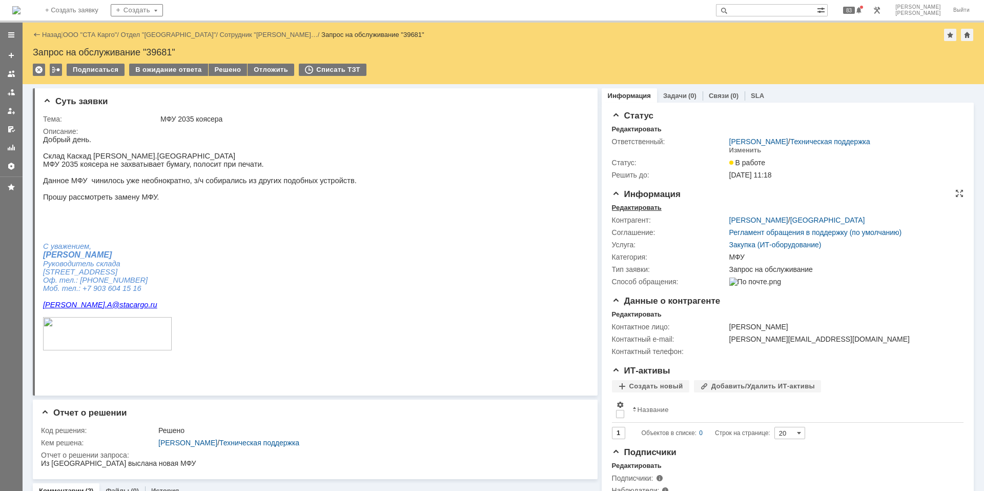
click at [647, 208] on div "Редактировать" at bounding box center [637, 207] width 50 height 8
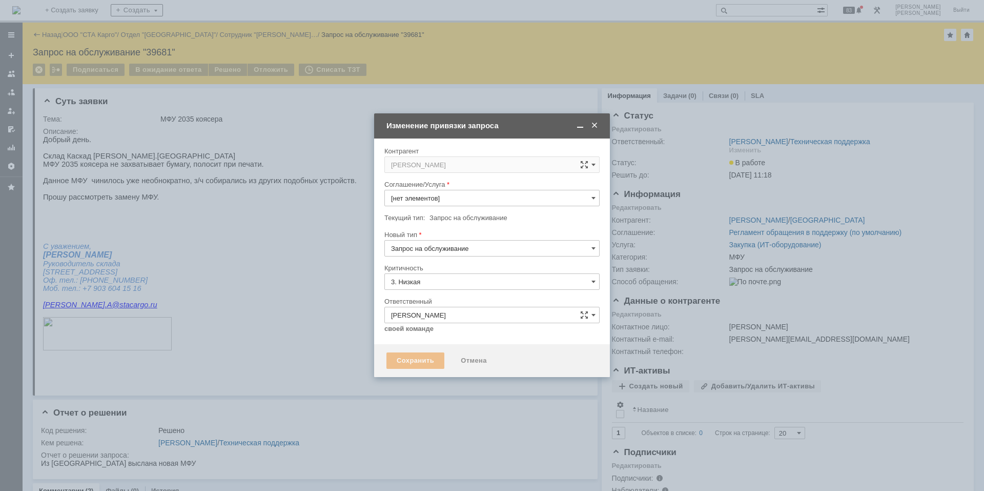
type input "Закупка (ИТ-оборудование)"
type input "МФУ"
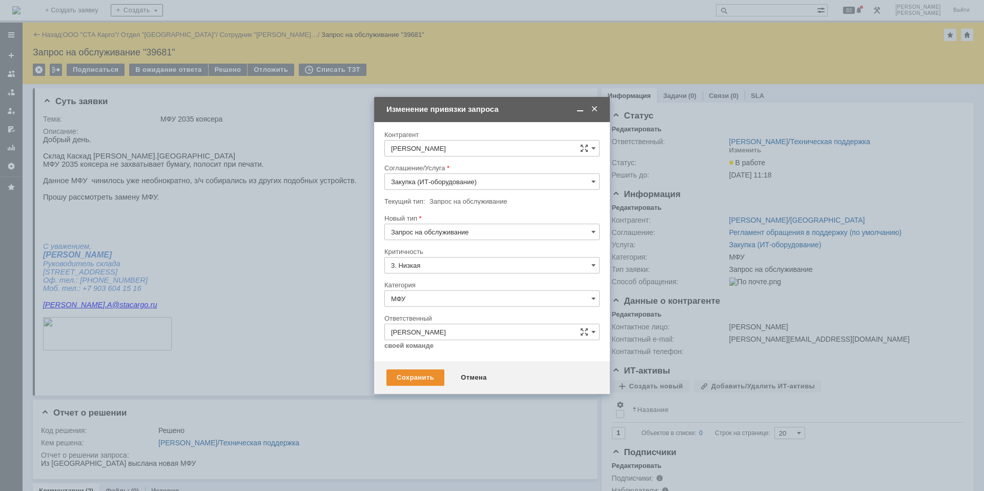
click at [425, 186] on input "Закупка (ИТ-оборудование)" at bounding box center [491, 181] width 215 height 16
click at [448, 303] on span "Ремонт / Монтаж" at bounding box center [492, 302] width 202 height 8
type input "Ремонт / Монтаж"
click at [413, 371] on div "Сохранить" at bounding box center [415, 377] width 58 height 16
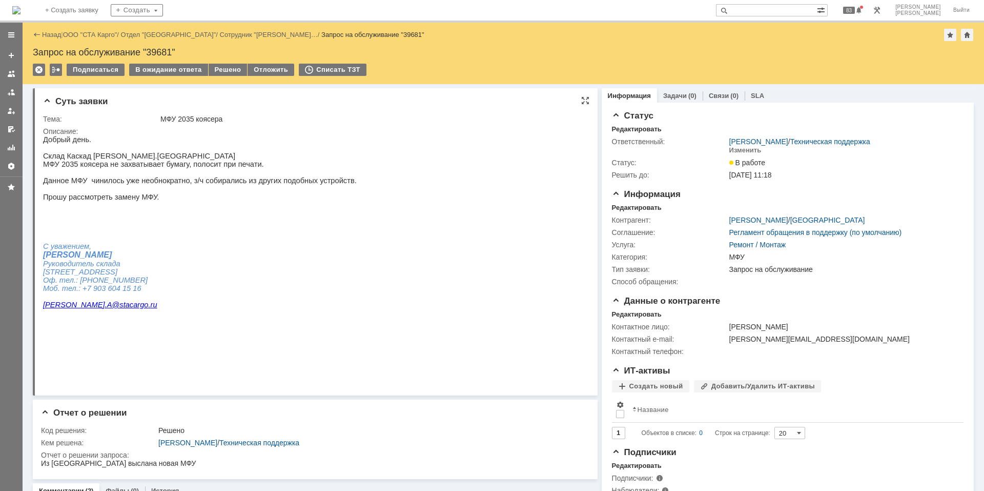
scroll to position [0, 0]
click at [187, 71] on div "В ожидание ответа" at bounding box center [168, 70] width 78 height 12
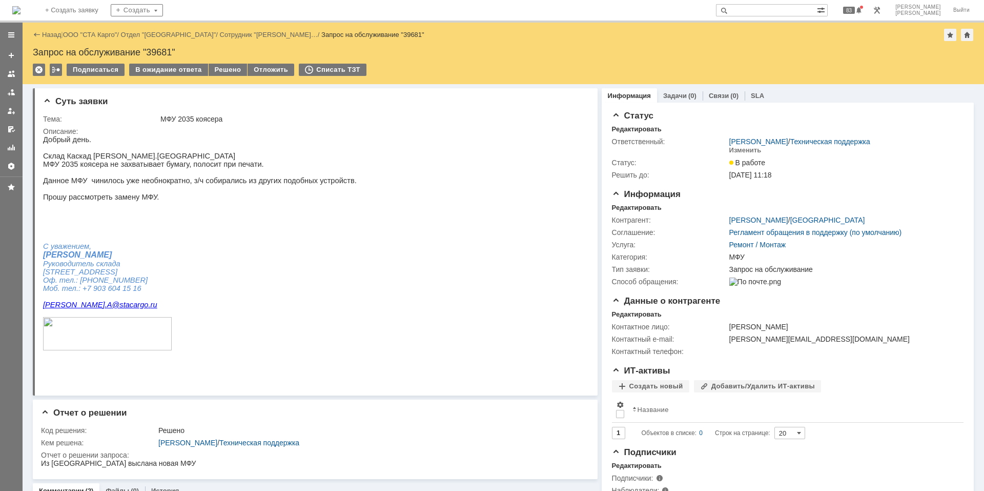
click at [21, 14] on img at bounding box center [16, 10] width 8 height 8
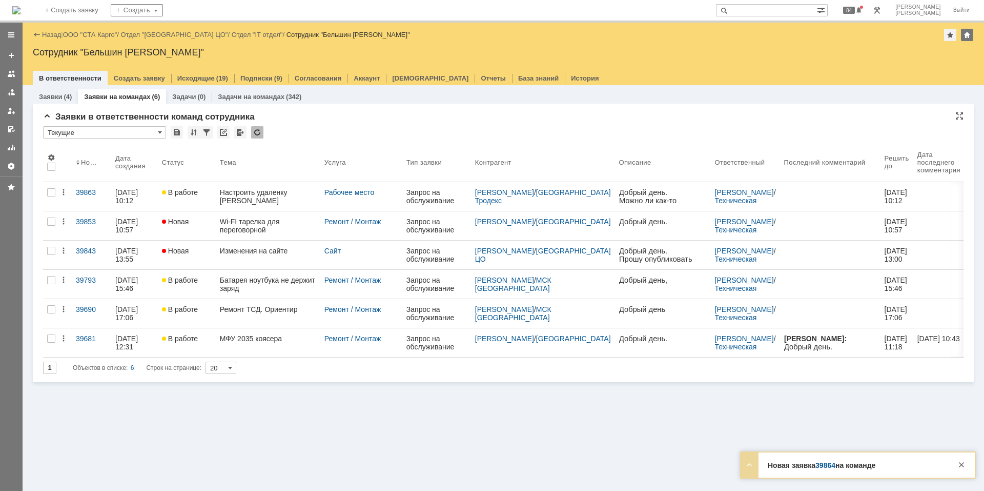
click at [257, 132] on div at bounding box center [257, 132] width 12 height 12
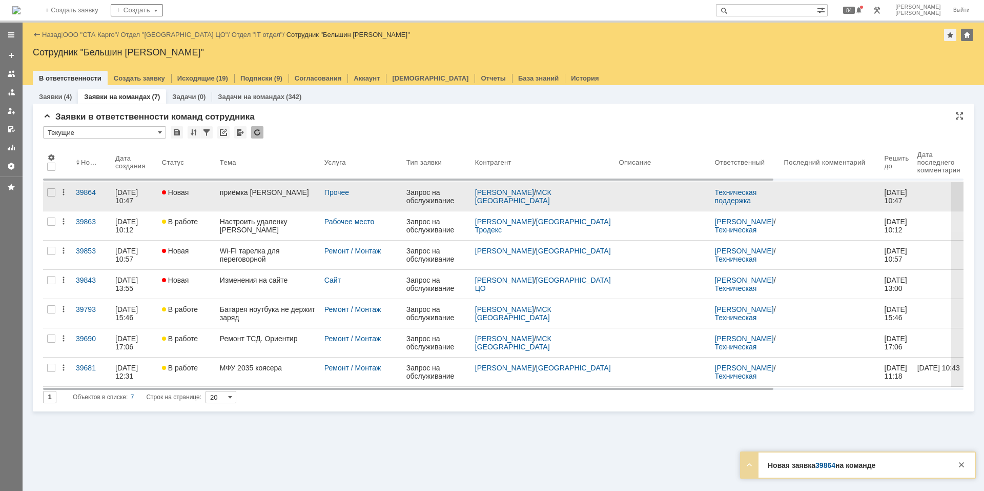
click at [263, 189] on div "приёмка [PERSON_NAME]" at bounding box center [268, 192] width 96 height 8
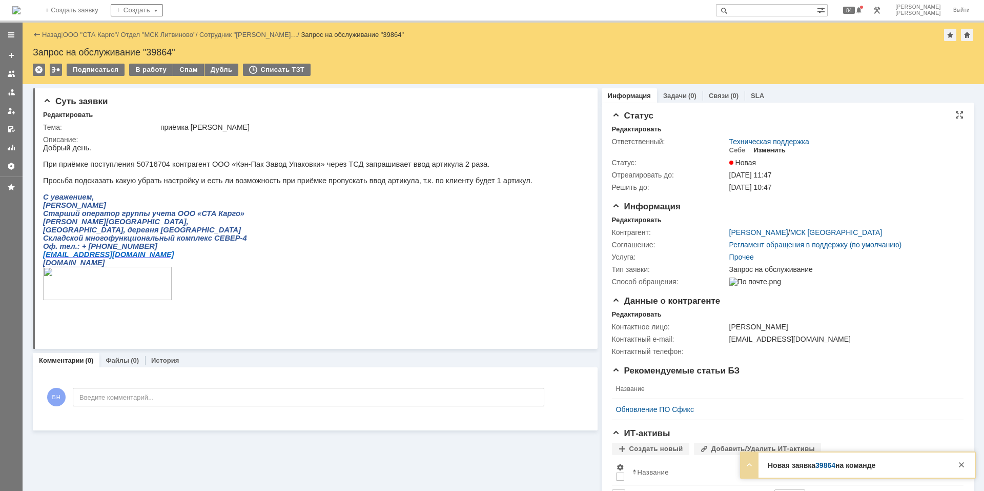
click at [766, 152] on div "Изменить" at bounding box center [769, 150] width 32 height 8
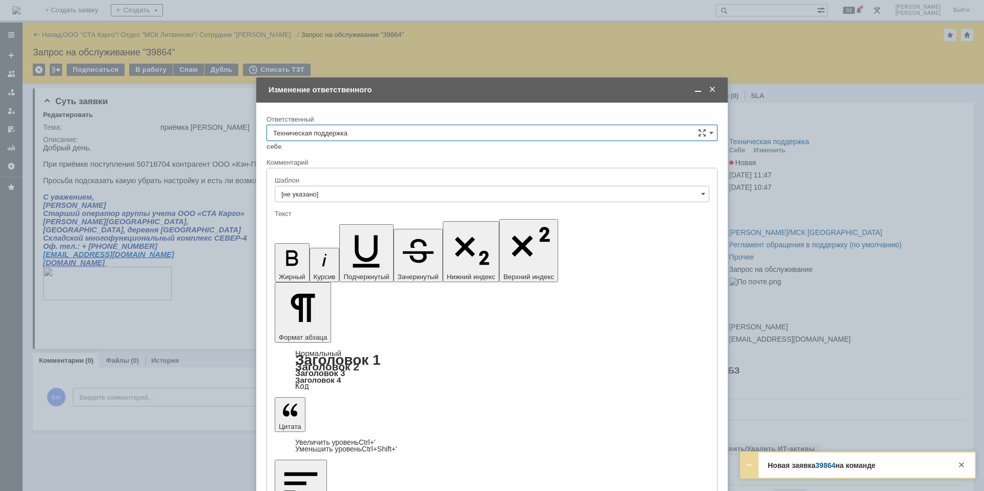
click at [364, 136] on input "Техническая поддержка" at bounding box center [492, 133] width 451 height 16
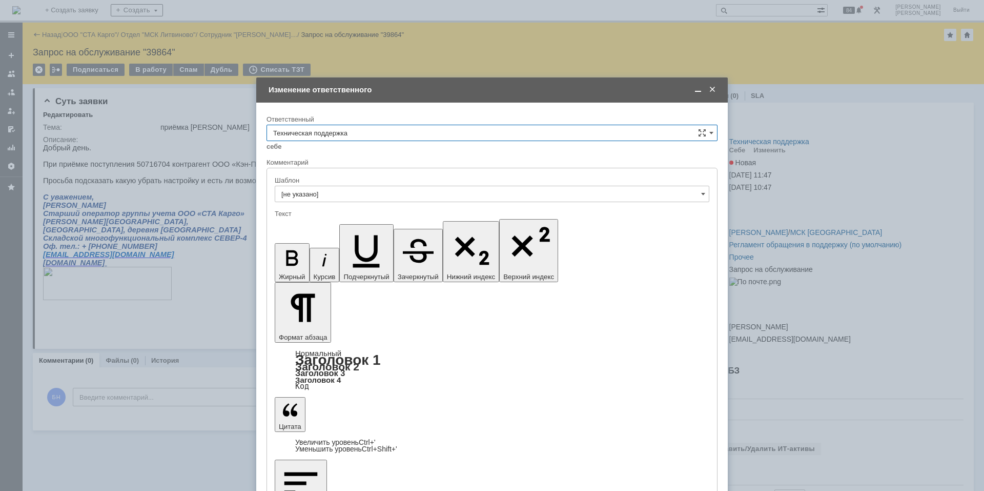
click at [348, 224] on div "Поддержка 1С" at bounding box center [492, 218] width 450 height 16
type input "Поддержка 1С"
drag, startPoint x: 304, startPoint y: 385, endPoint x: 302, endPoint y: 395, distance: 9.6
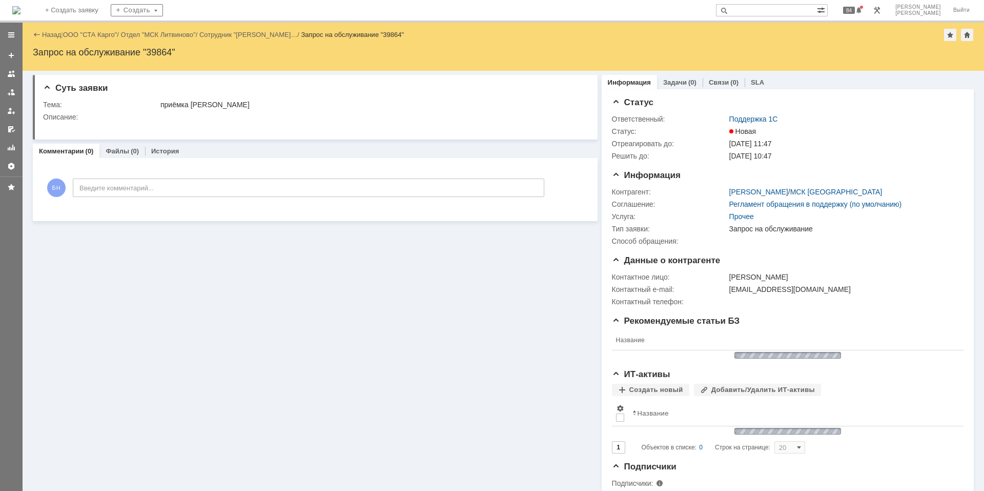
scroll to position [0, 0]
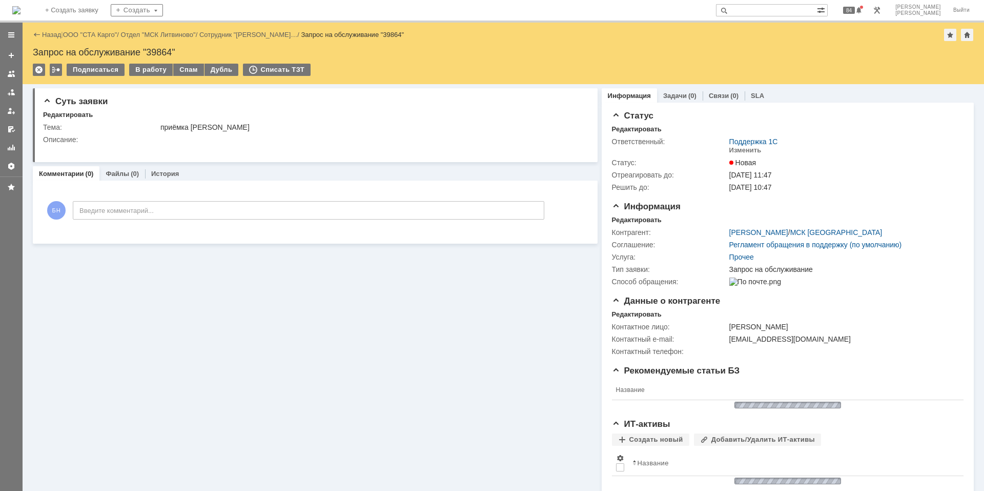
click at [21, 14] on img at bounding box center [16, 10] width 8 height 8
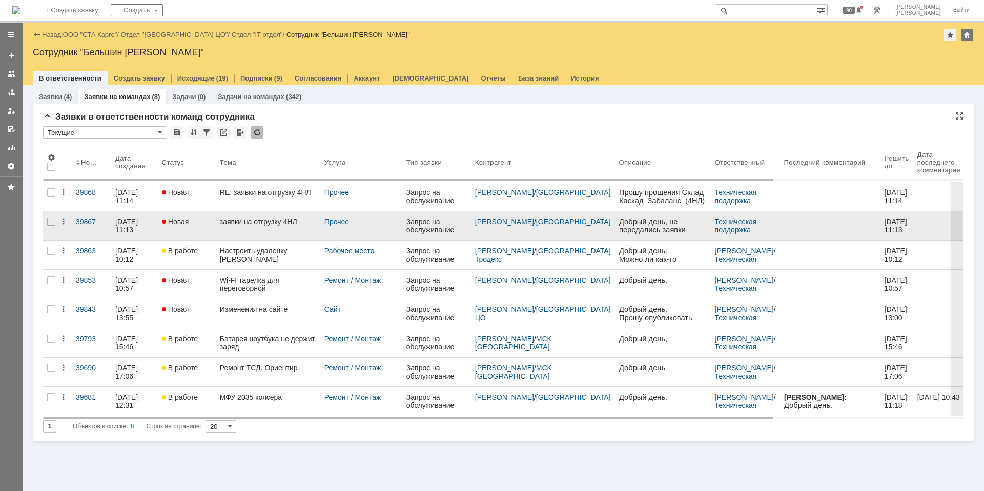
click at [267, 229] on link "заявки на отгрузку 4НЛ" at bounding box center [268, 225] width 105 height 29
